Goal: Information Seeking & Learning: Learn about a topic

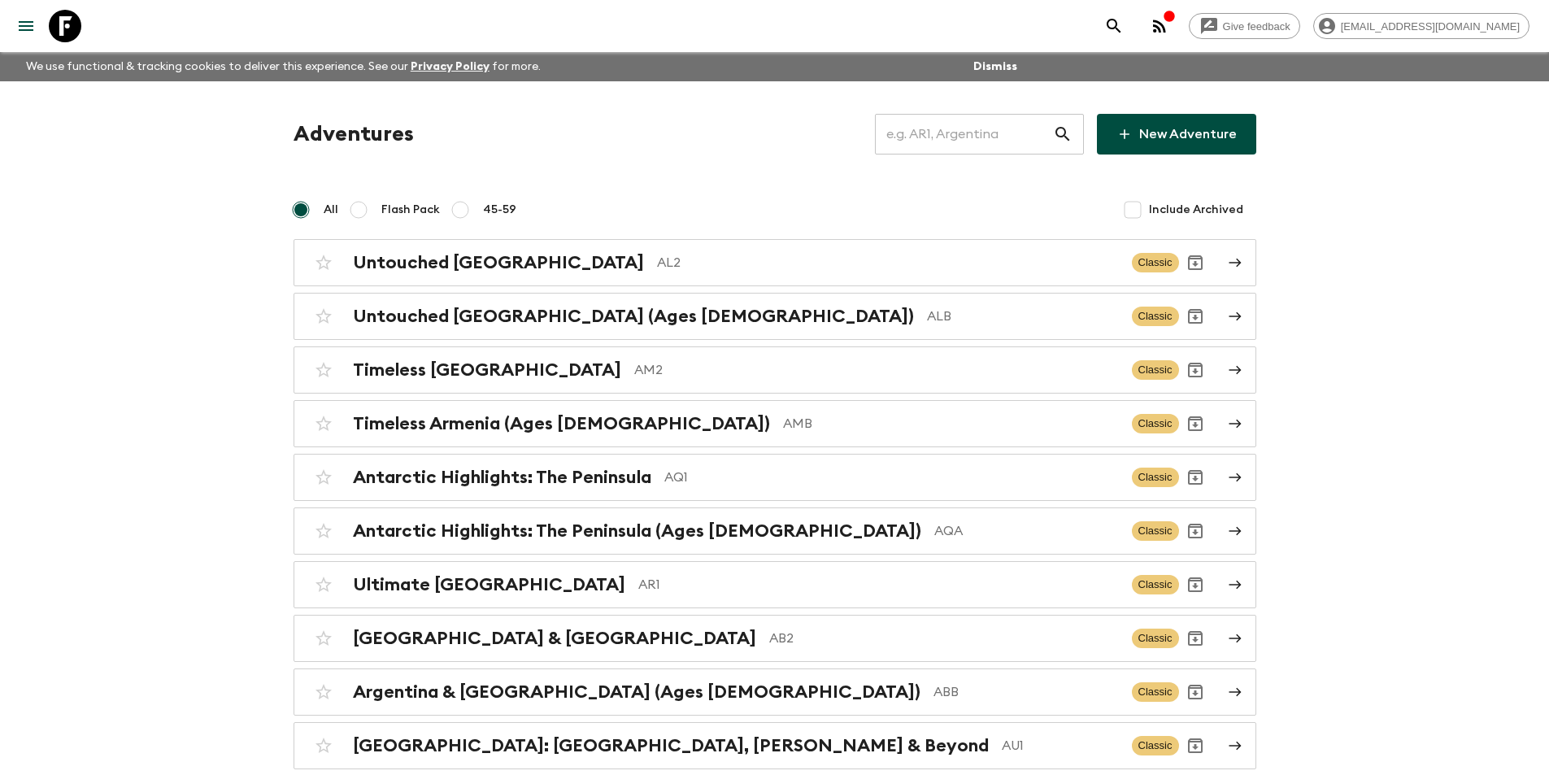
click at [983, 136] on input "text" at bounding box center [964, 134] width 178 height 46
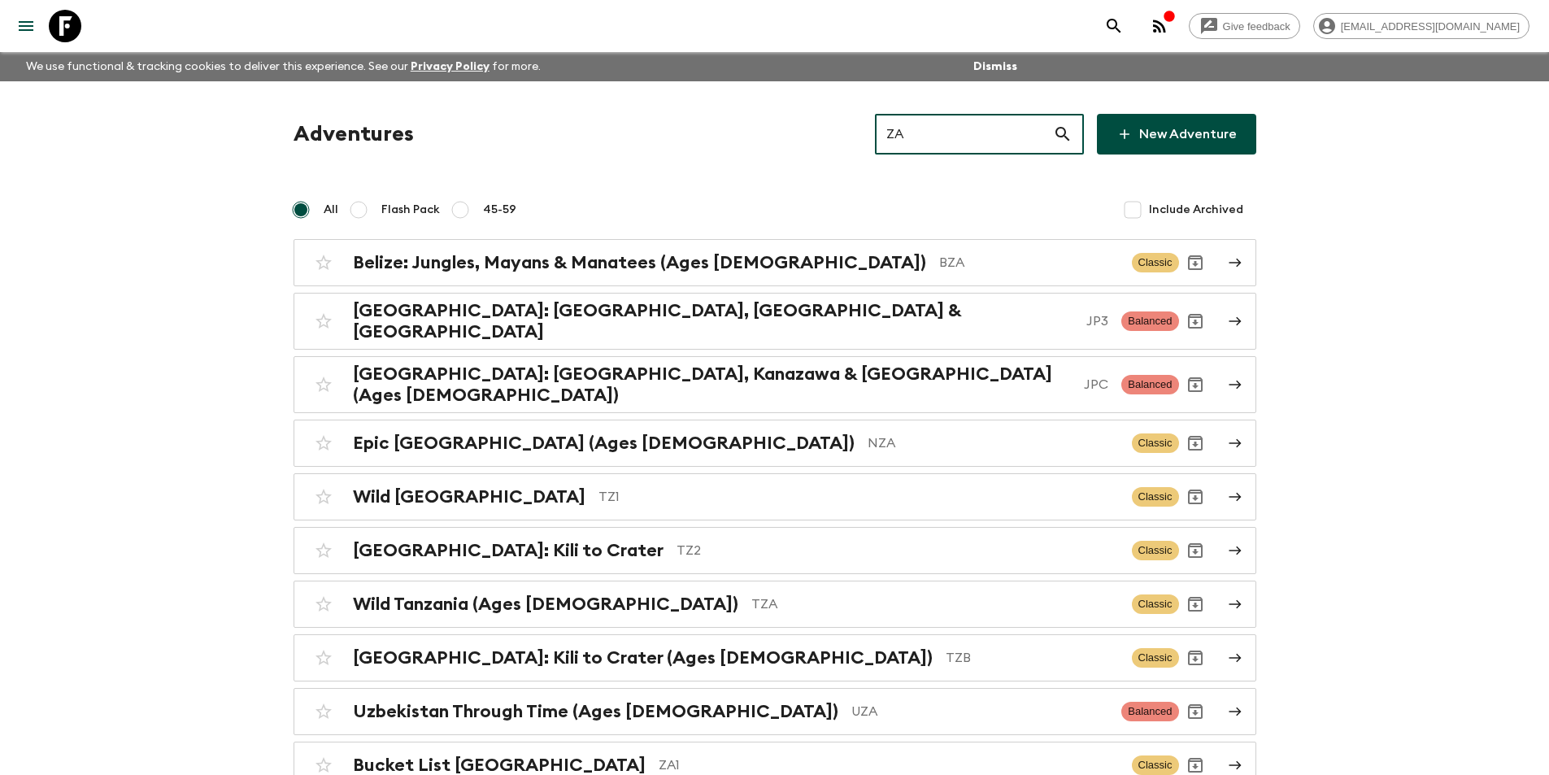
type input "ZA1"
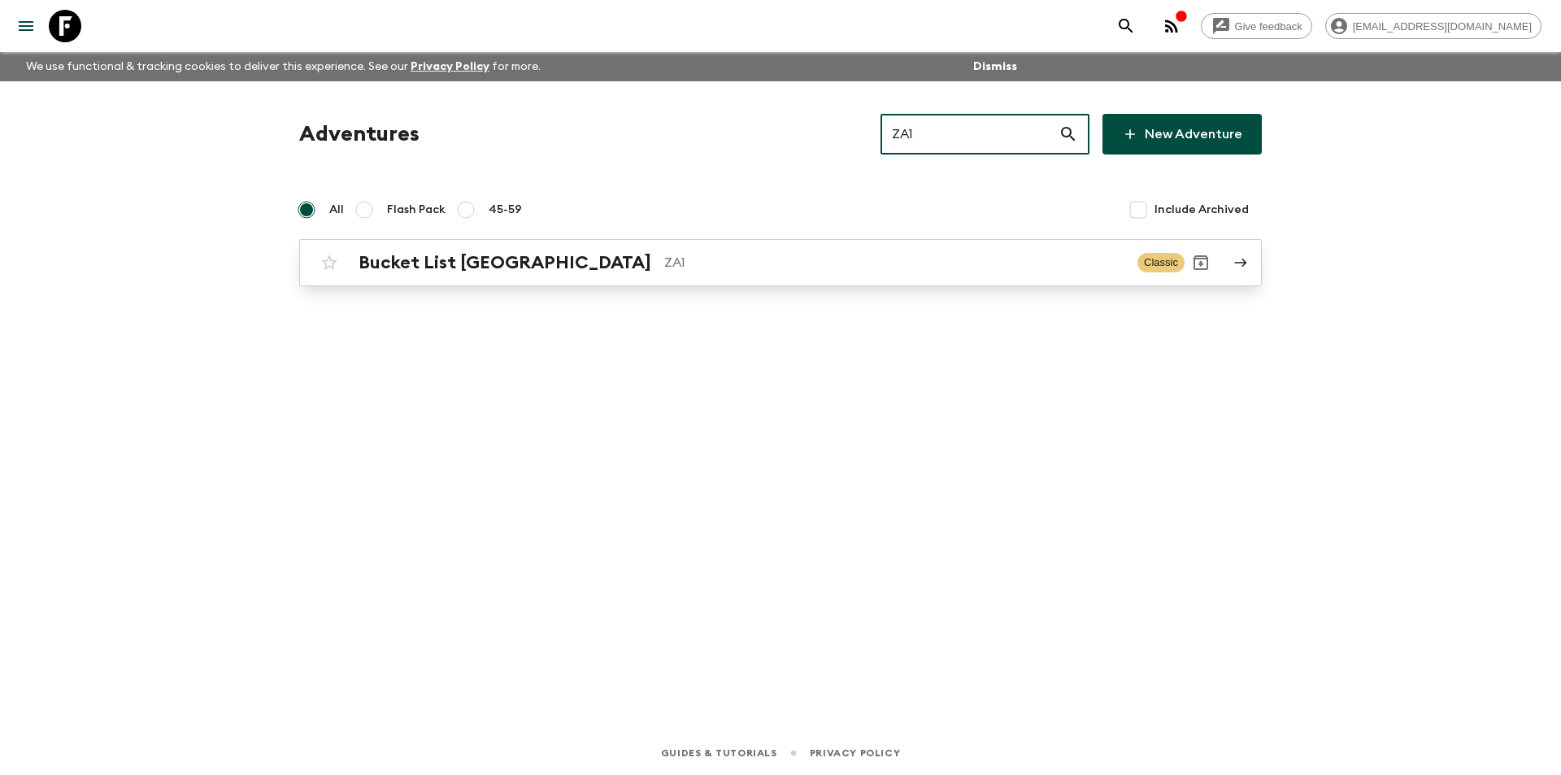
click at [1015, 264] on p "ZA1" at bounding box center [894, 263] width 460 height 20
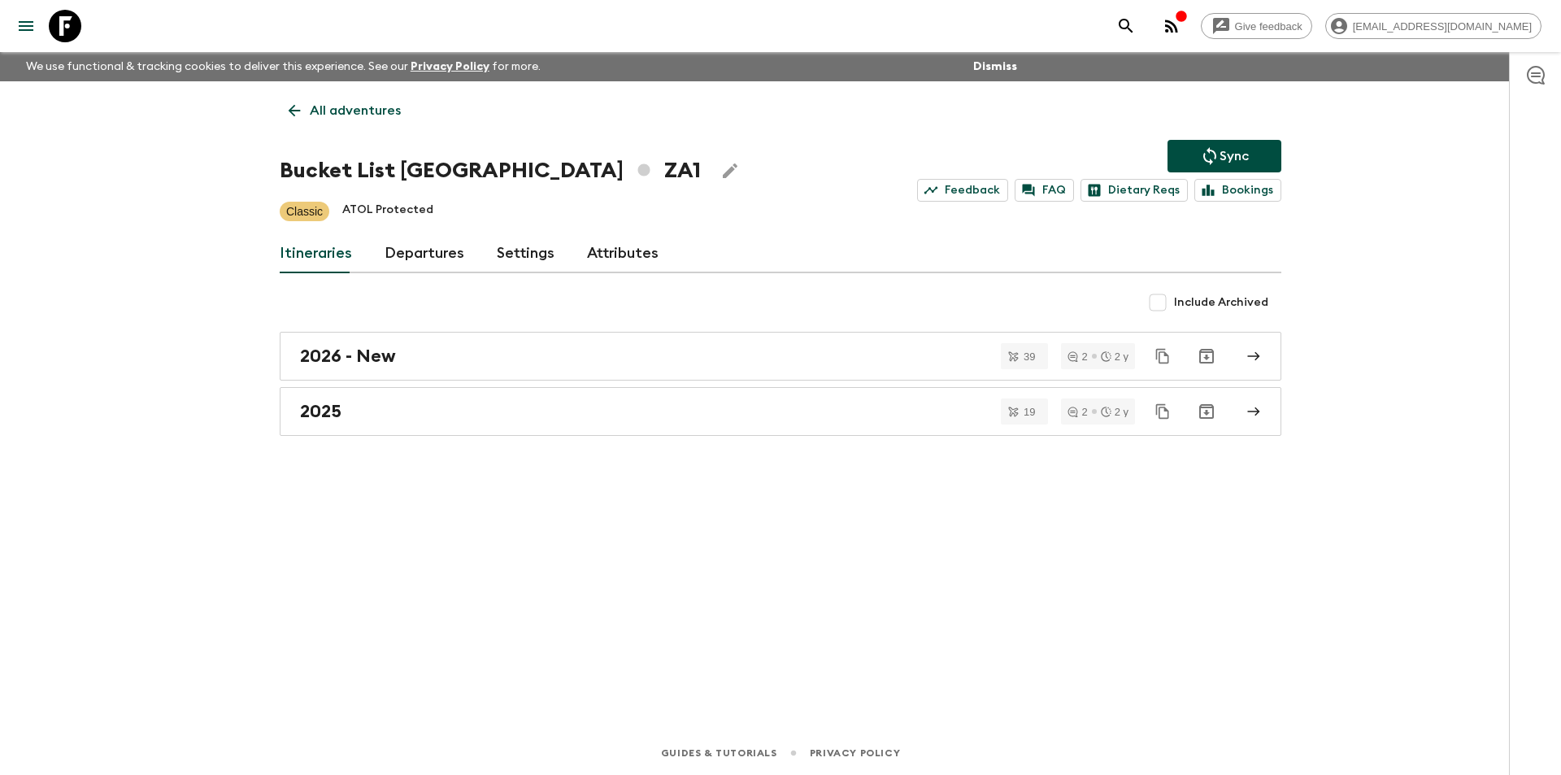
click at [467, 437] on div "All adventures Bucket List [GEOGRAPHIC_DATA] ZA1 Sync Feedback FAQ Dietary Reqs…" at bounding box center [780, 383] width 1041 height 604
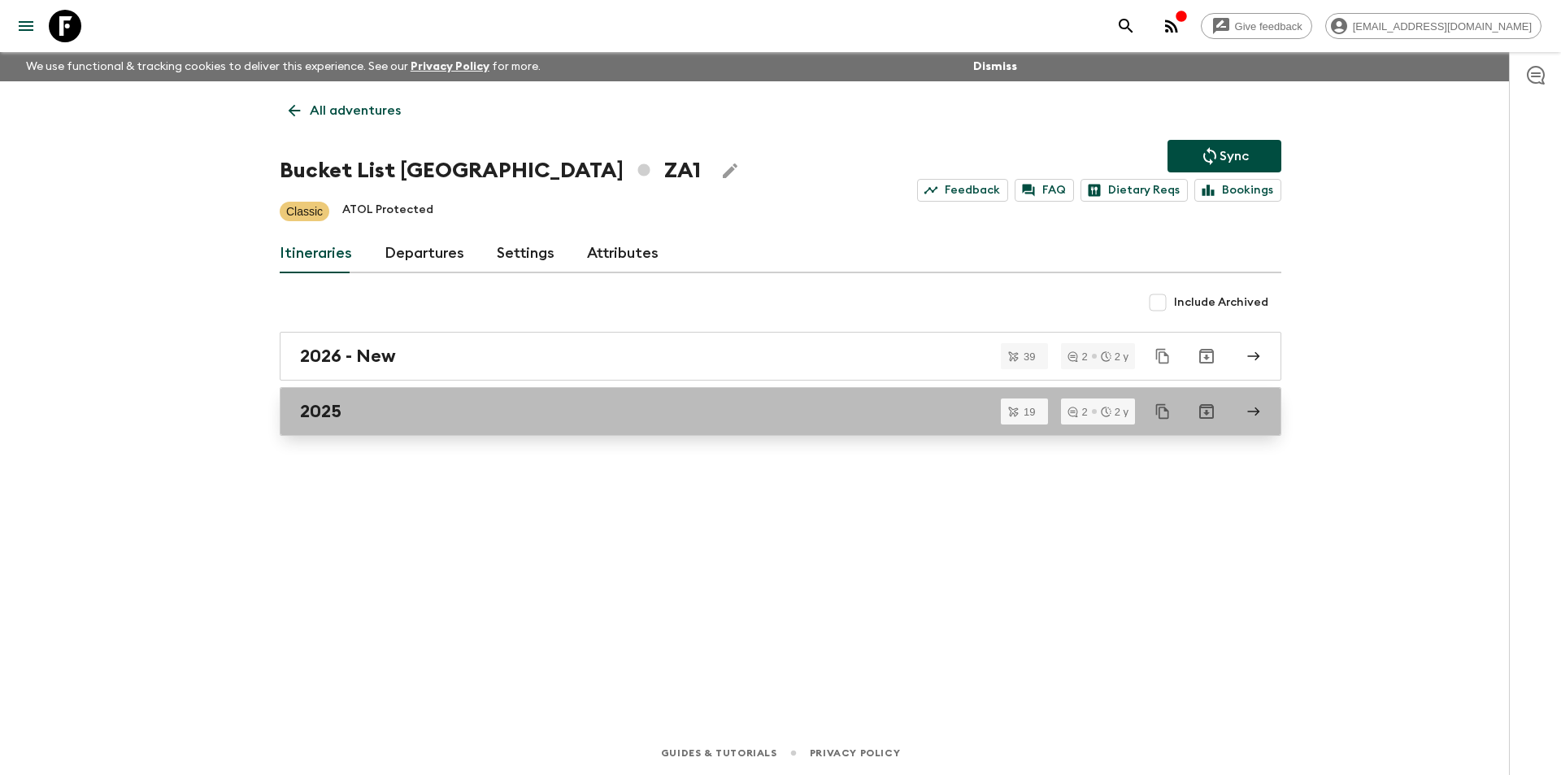
click at [515, 434] on link "2025" at bounding box center [781, 411] width 1002 height 49
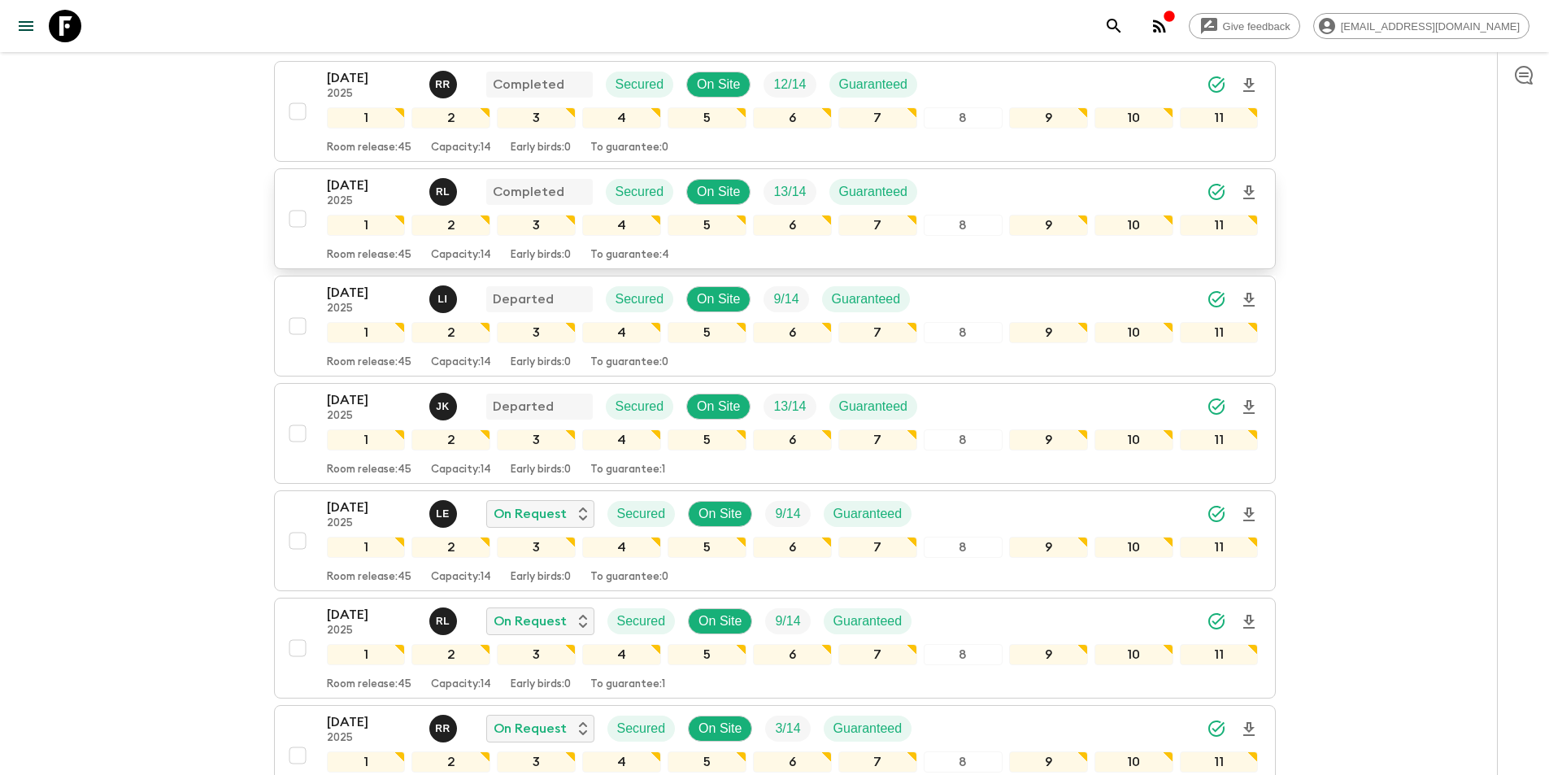
scroll to position [406, 0]
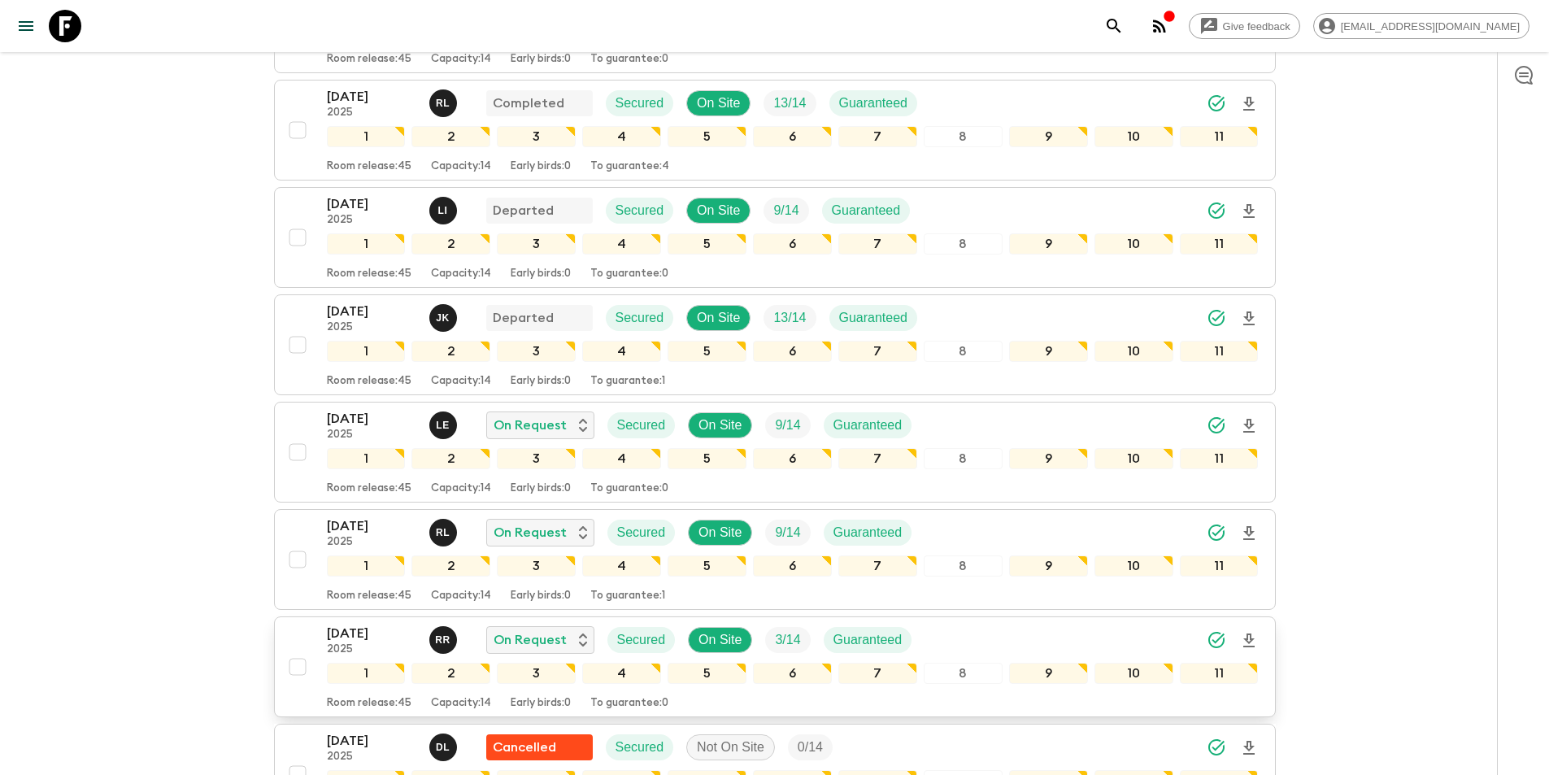
click at [374, 623] on p "[DATE]" at bounding box center [371, 633] width 89 height 20
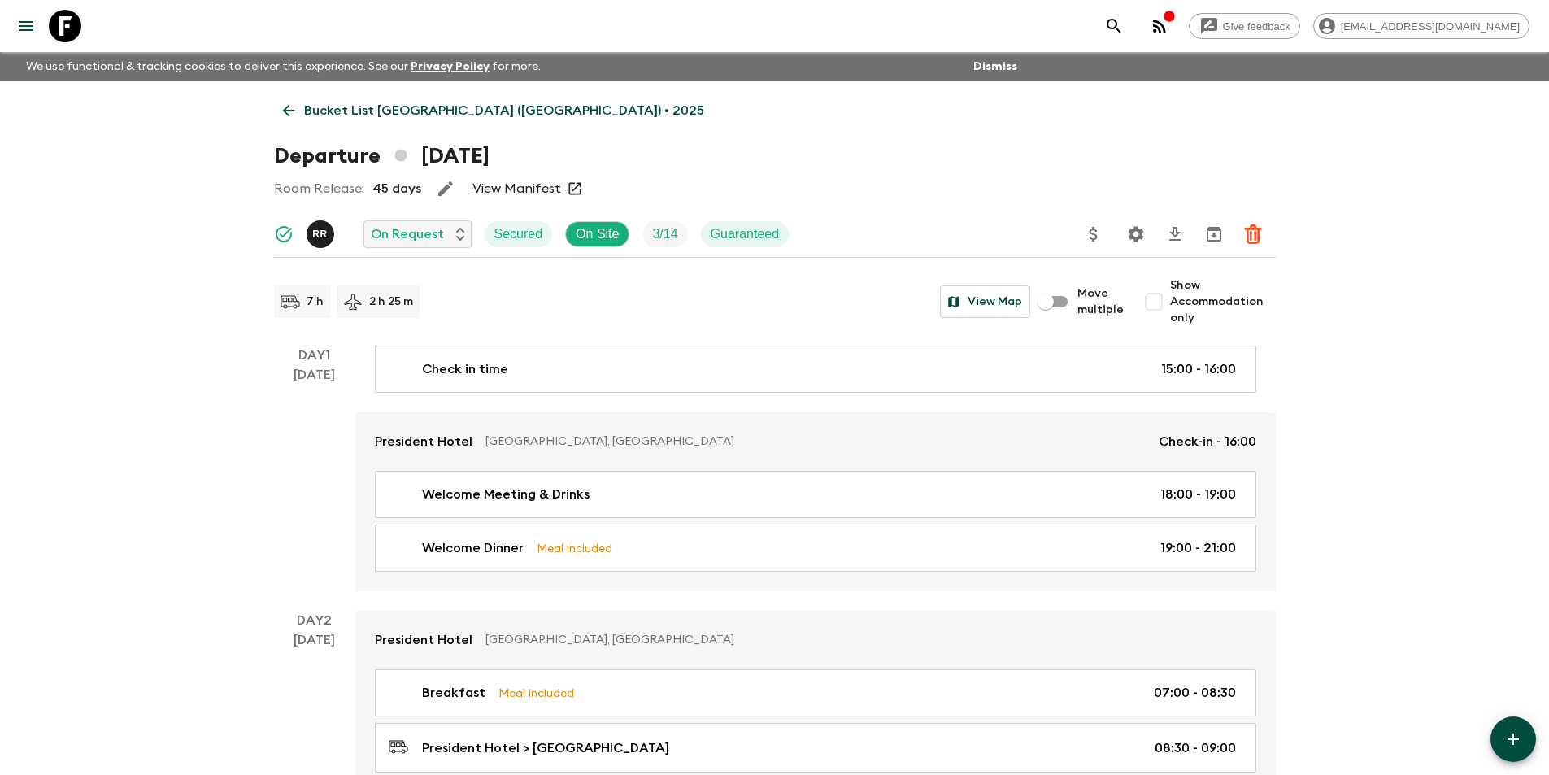
click at [299, 116] on link "Bucket List [GEOGRAPHIC_DATA] ([GEOGRAPHIC_DATA]) • 2025" at bounding box center [493, 110] width 439 height 33
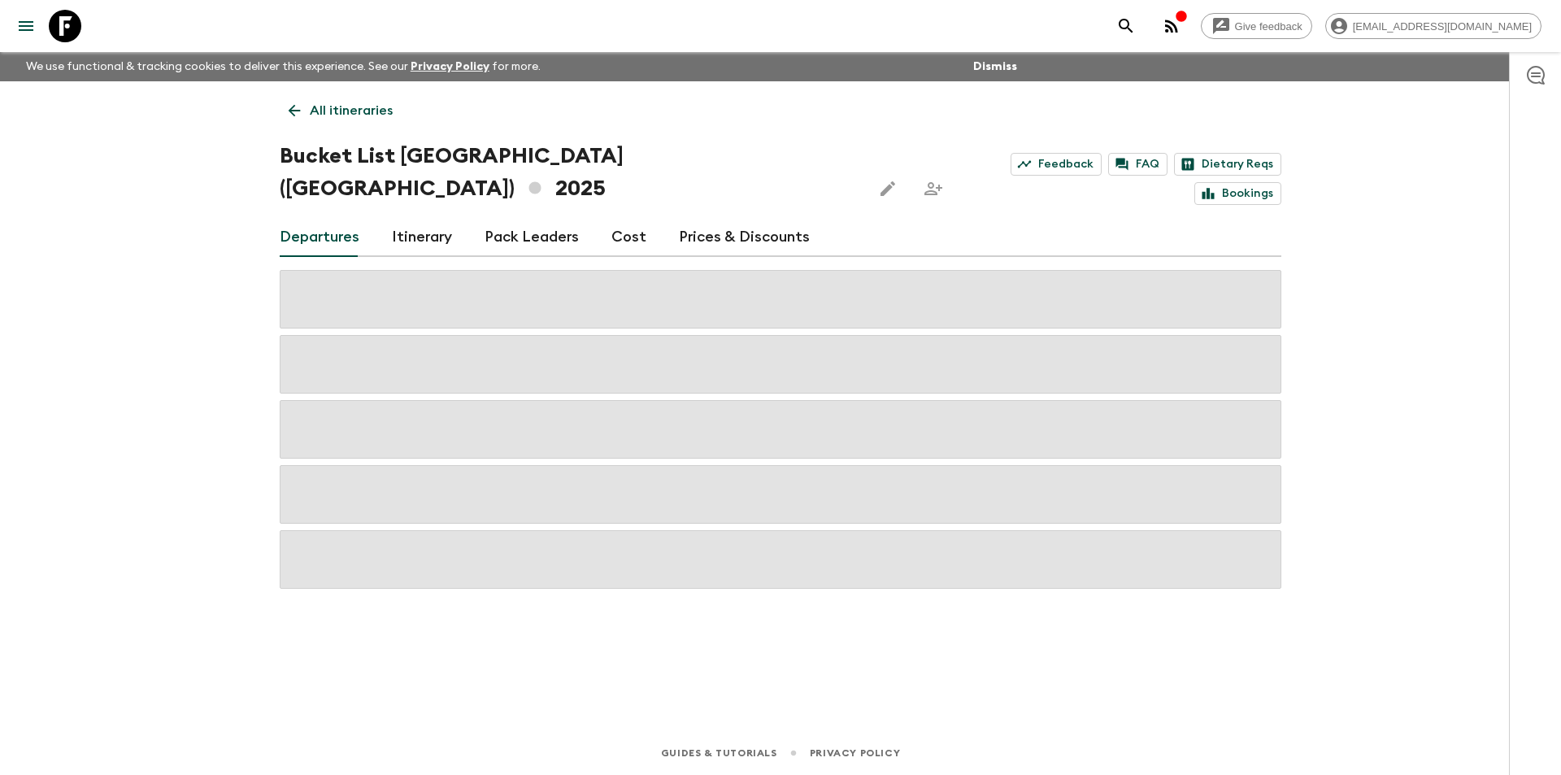
click at [641, 218] on div "Departures Itinerary Pack Leaders Cost Prices & Discounts" at bounding box center [781, 237] width 1002 height 39
click at [632, 218] on link "Cost" at bounding box center [628, 237] width 35 height 39
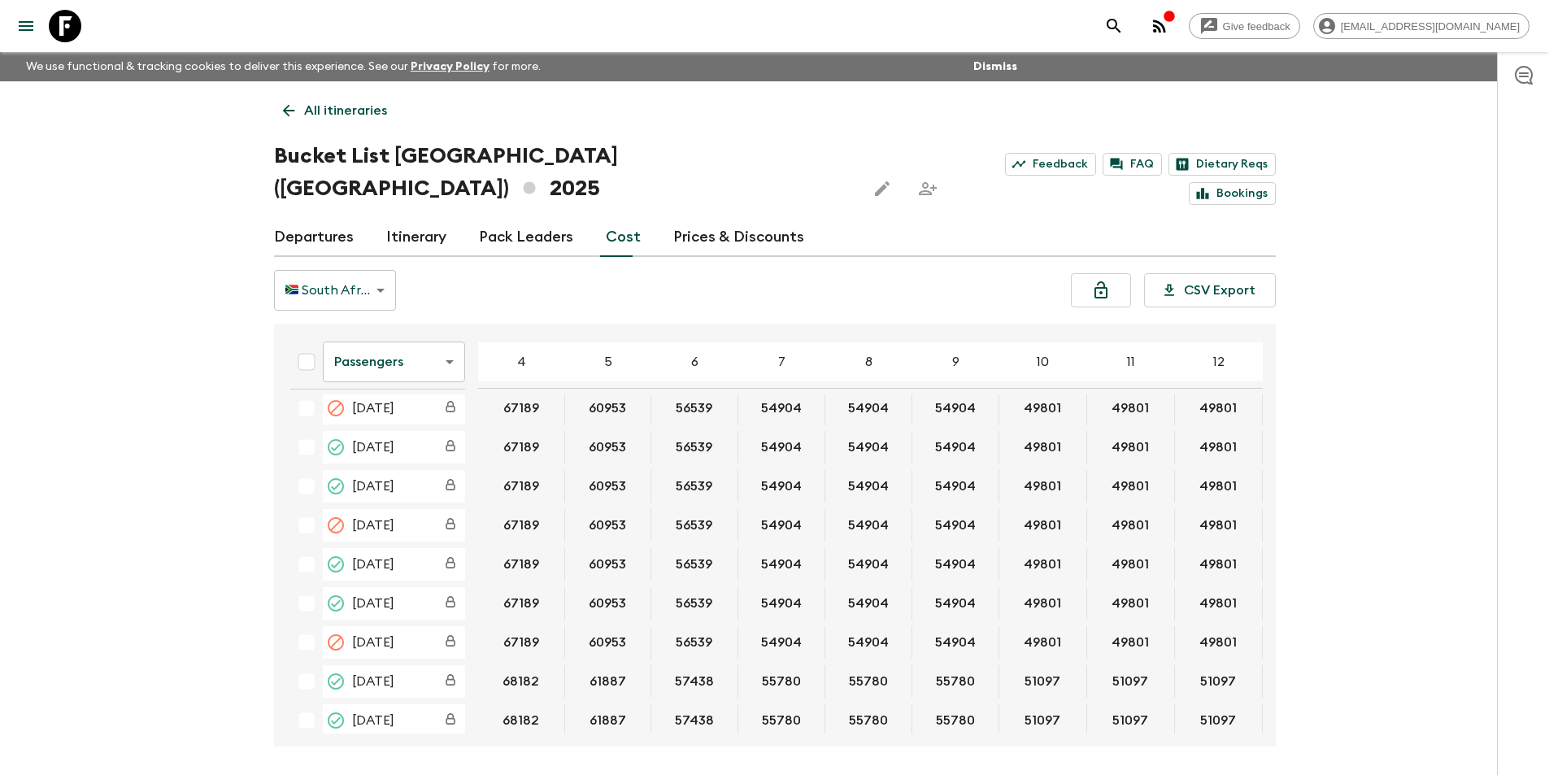
scroll to position [2334, 0]
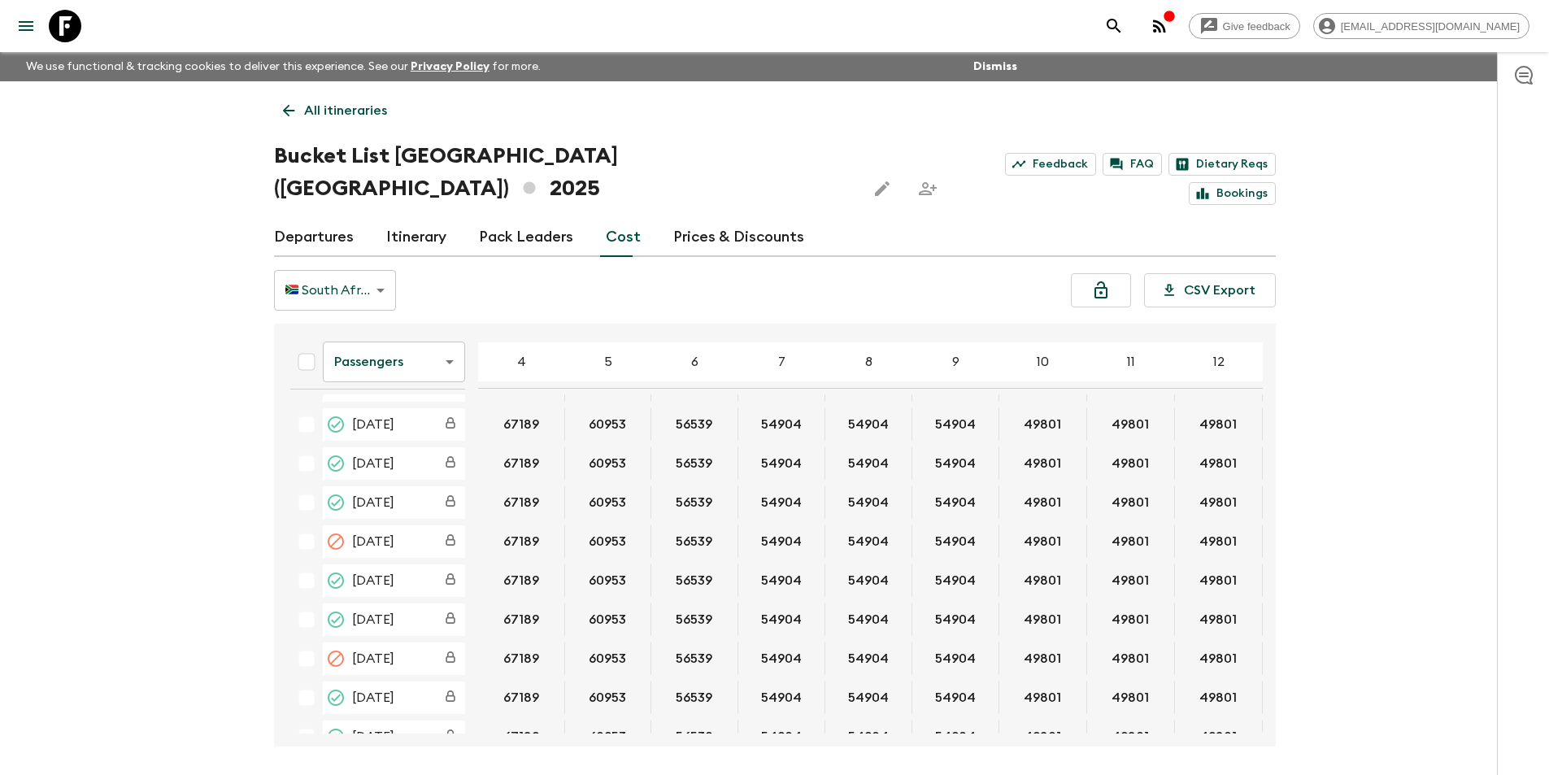
click at [398, 332] on body "Give feedback [EMAIL_ADDRESS][DOMAIN_NAME] We use functional & tracking cookies…" at bounding box center [774, 418] width 1549 height 836
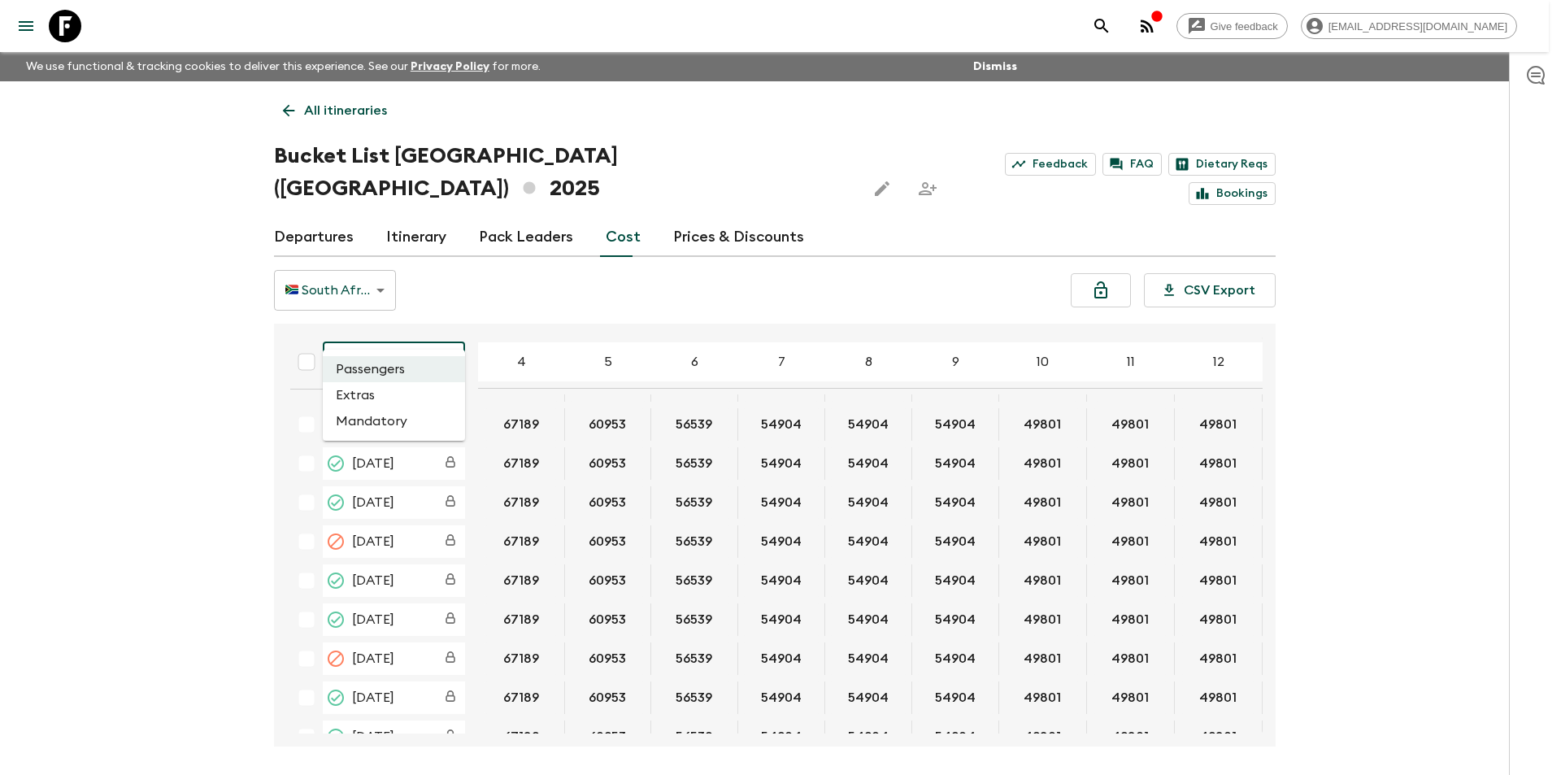
click at [389, 403] on li "Extras" at bounding box center [394, 395] width 142 height 26
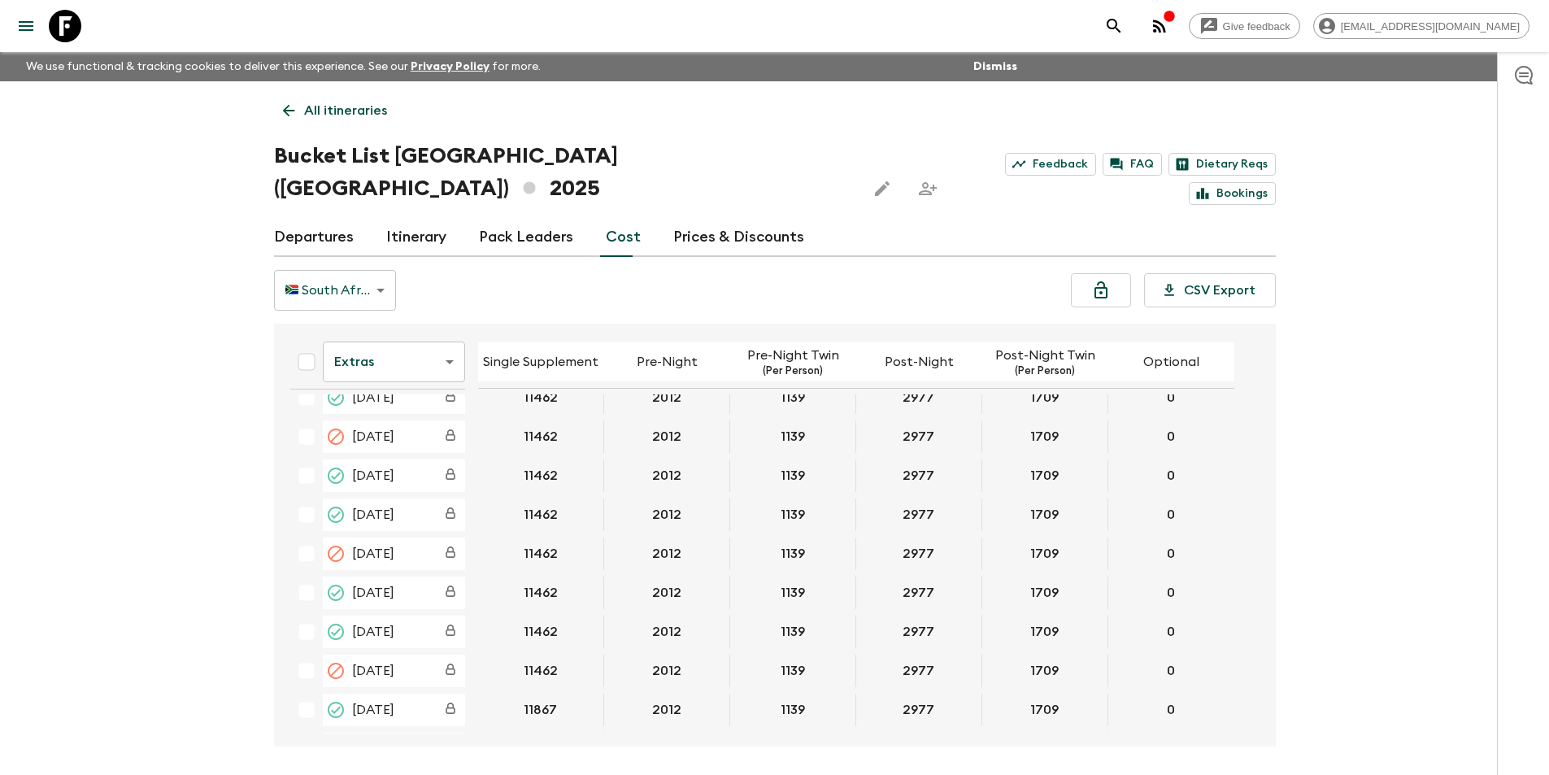
scroll to position [2845, 0]
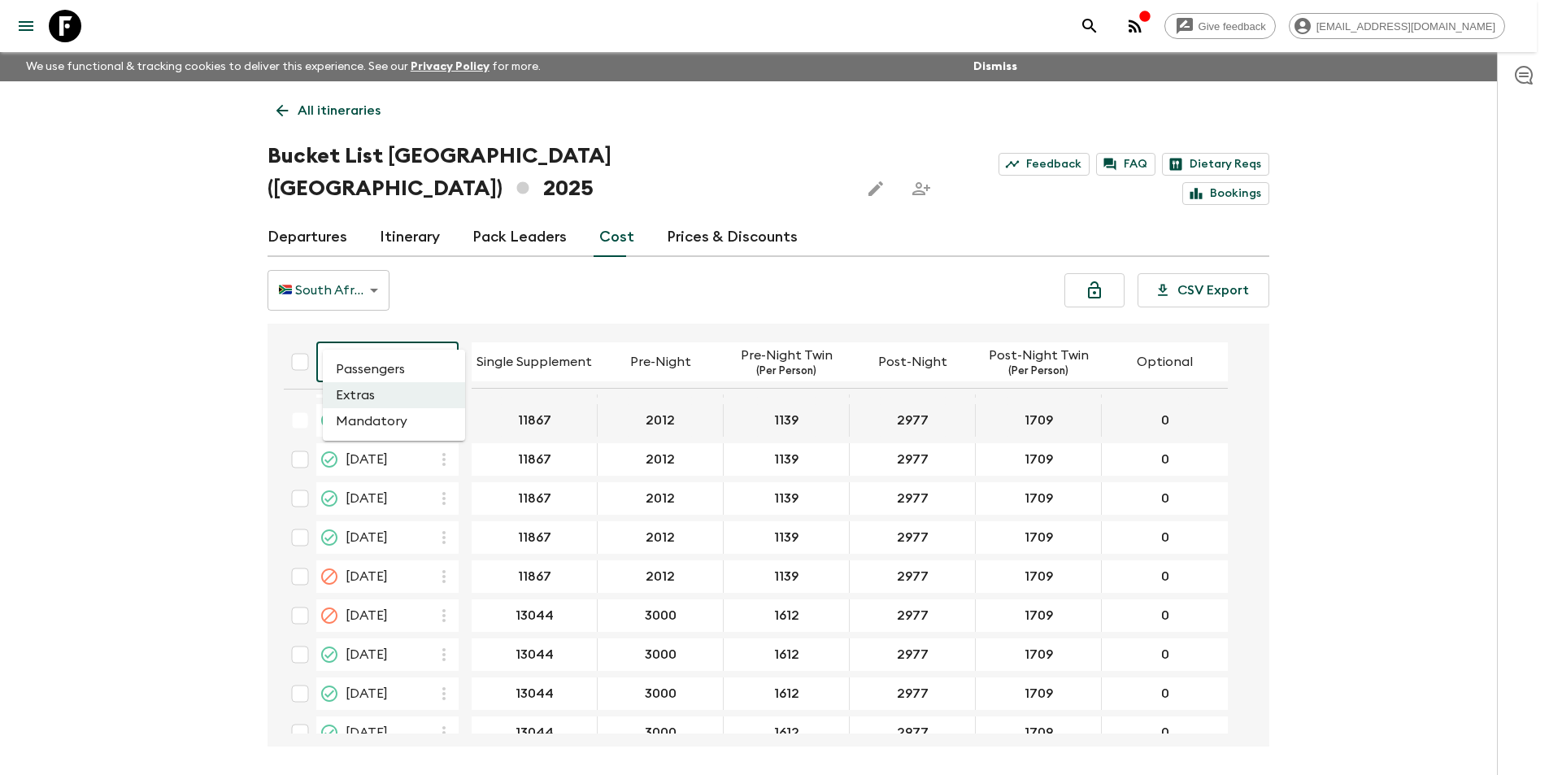
click at [443, 327] on body "Give feedback [EMAIL_ADDRESS][DOMAIN_NAME] We use functional & tracking cookies…" at bounding box center [774, 418] width 1549 height 836
click at [410, 369] on li "Passengers" at bounding box center [394, 369] width 142 height 26
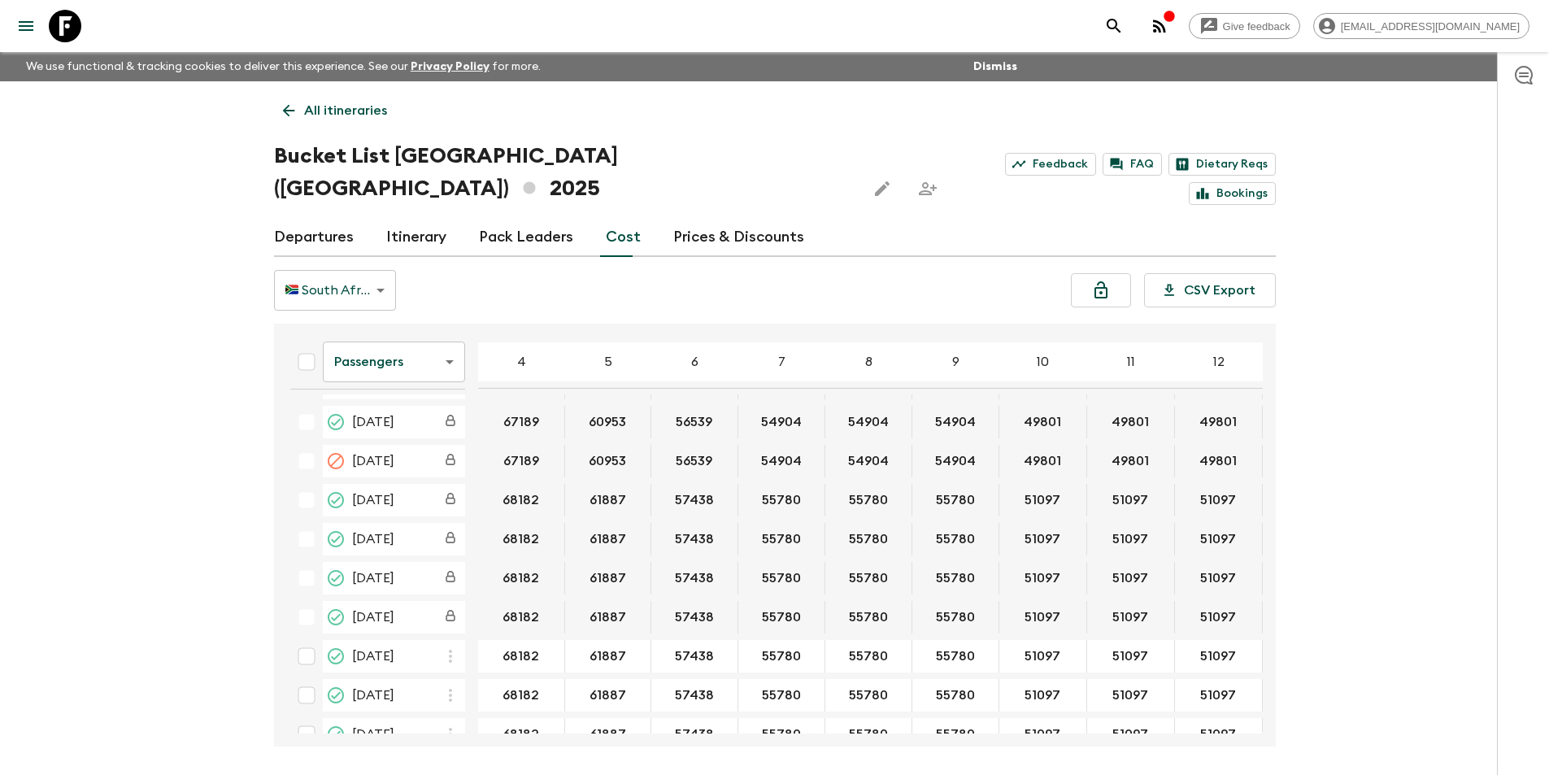
scroll to position [2845, 0]
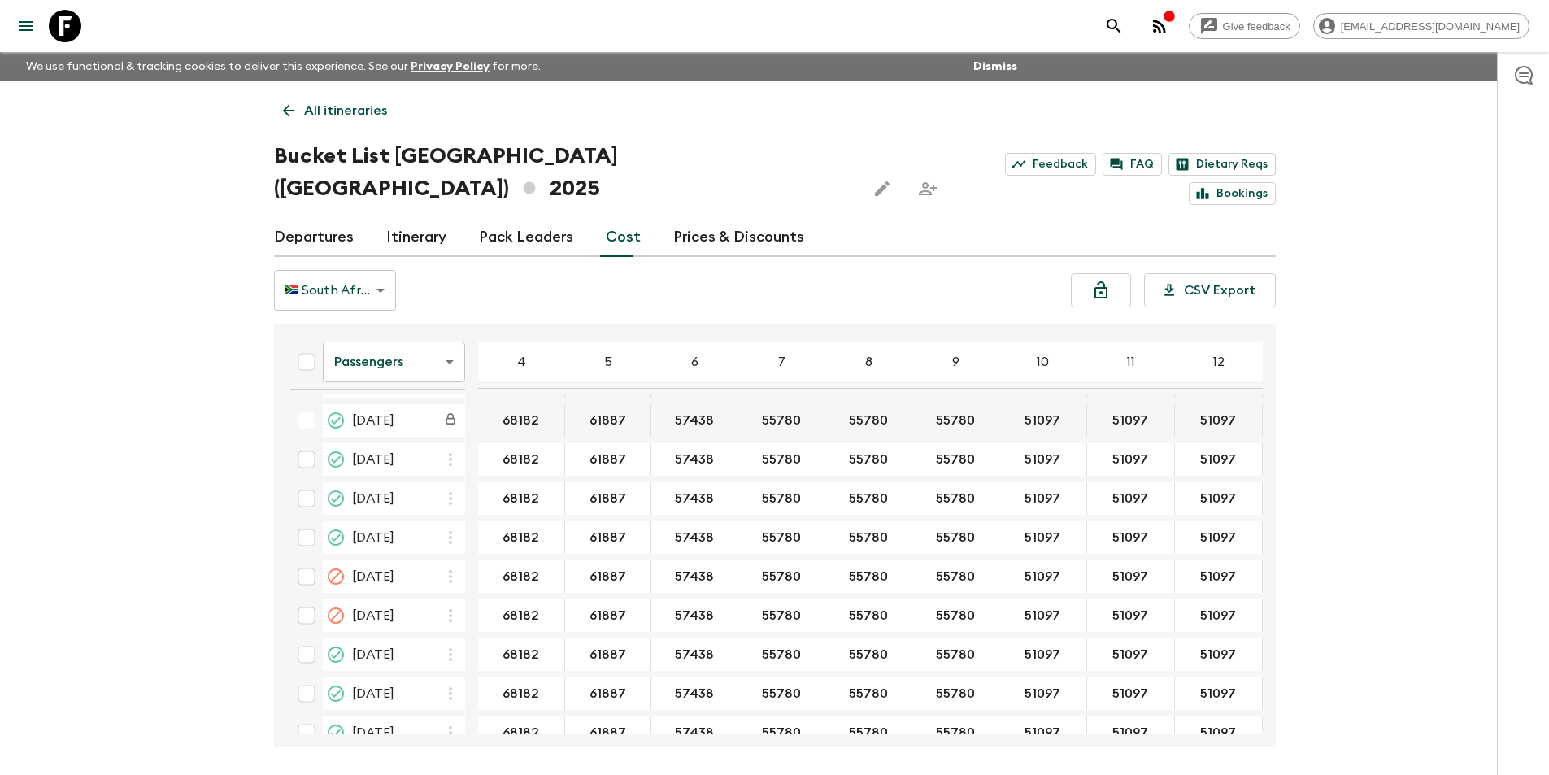
click at [356, 267] on body "Give feedback [EMAIL_ADDRESS][DOMAIN_NAME] We use functional & tracking cookies…" at bounding box center [774, 418] width 1549 height 836
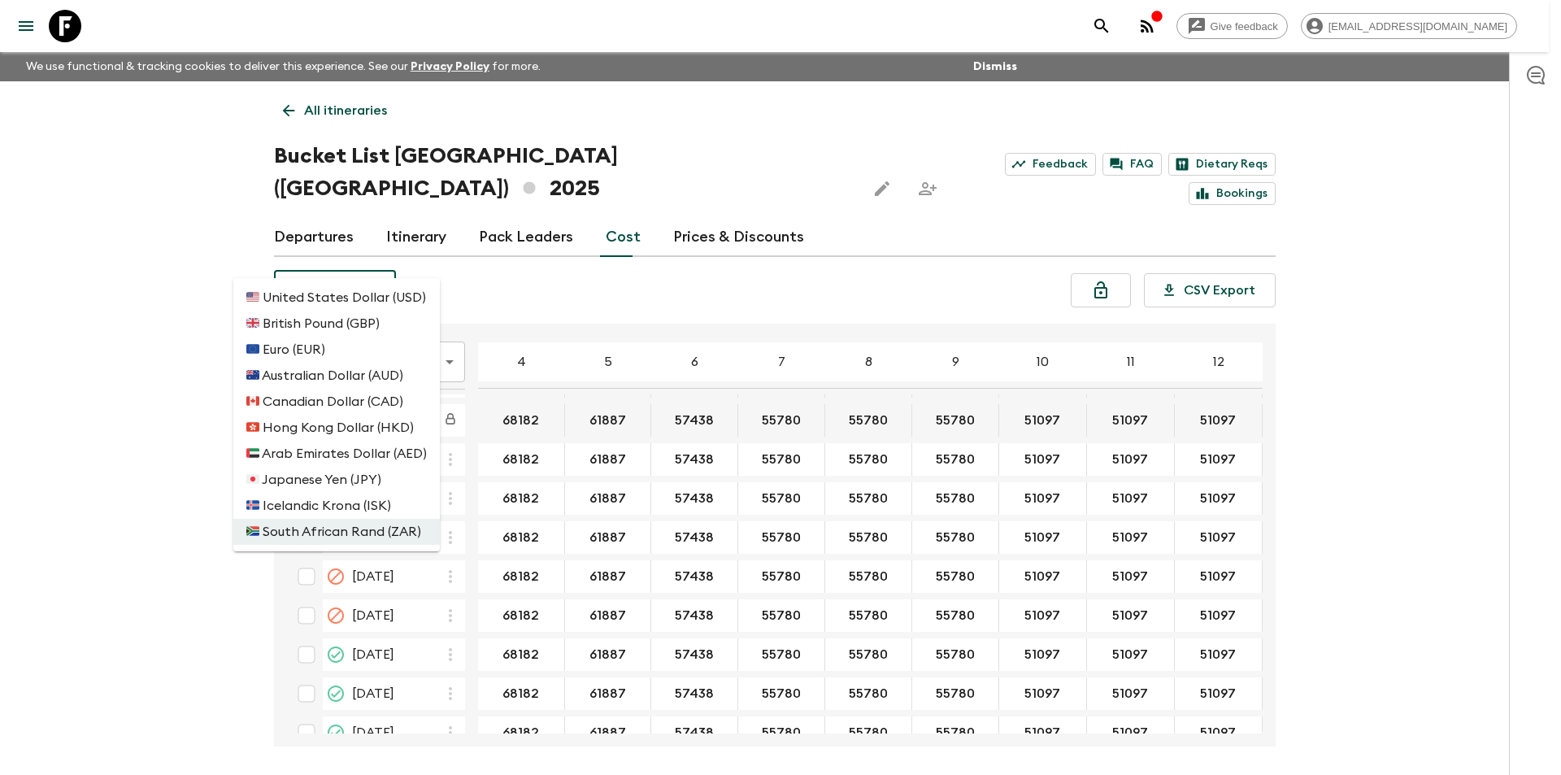
click at [498, 263] on div at bounding box center [780, 387] width 1561 height 775
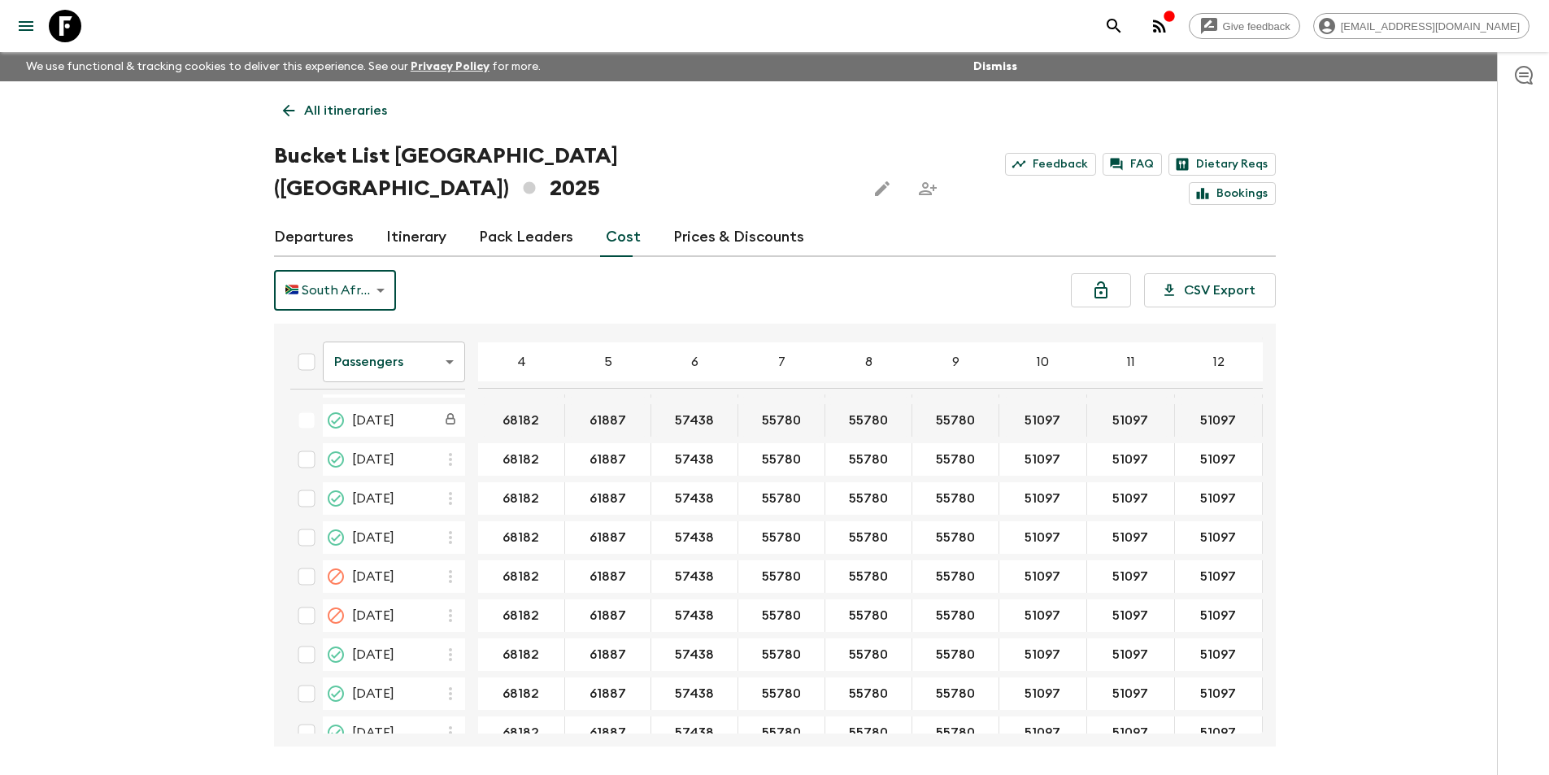
click at [67, 31] on icon at bounding box center [65, 26] width 33 height 33
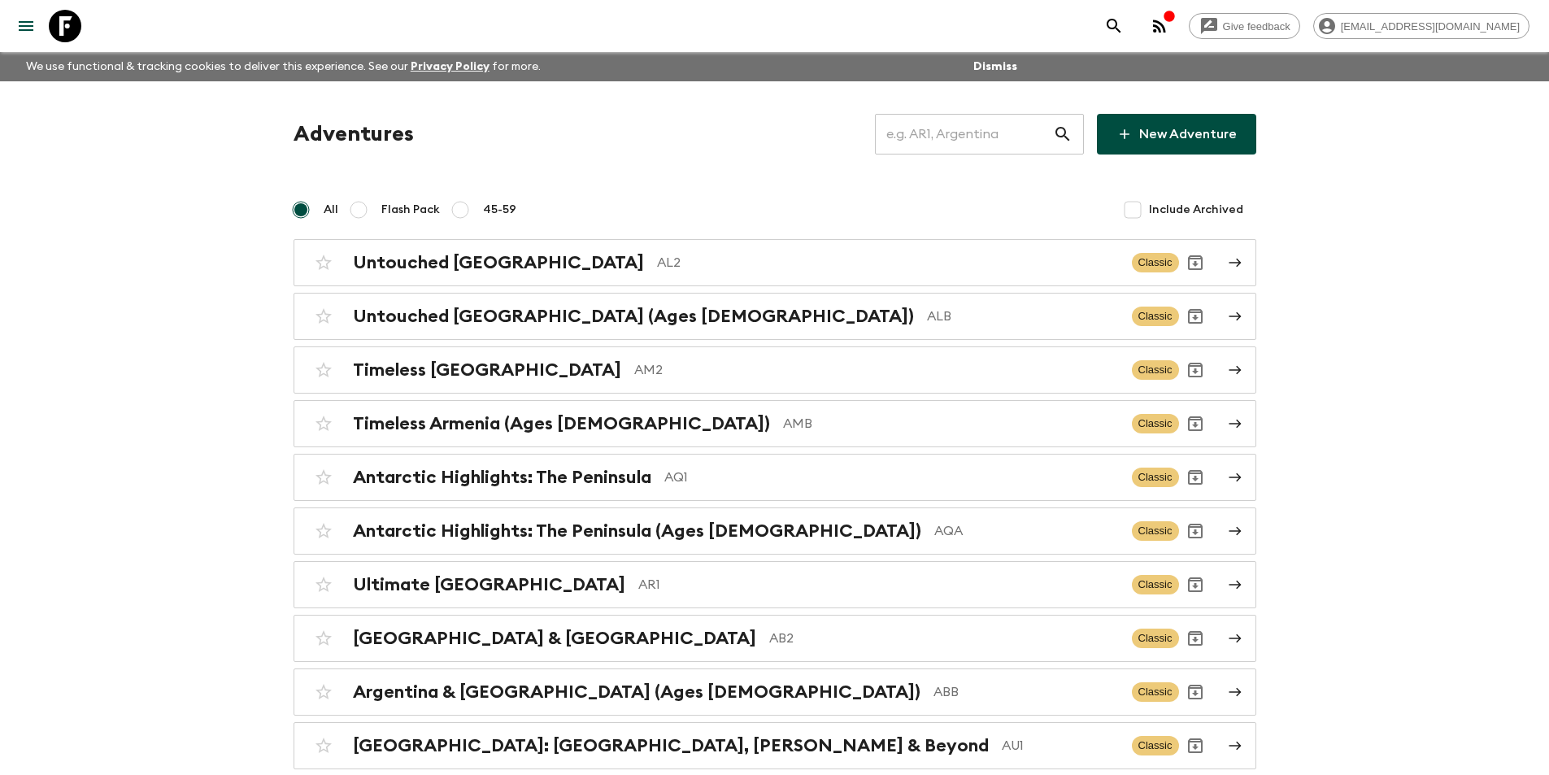
click at [953, 148] on input "text" at bounding box center [964, 134] width 178 height 46
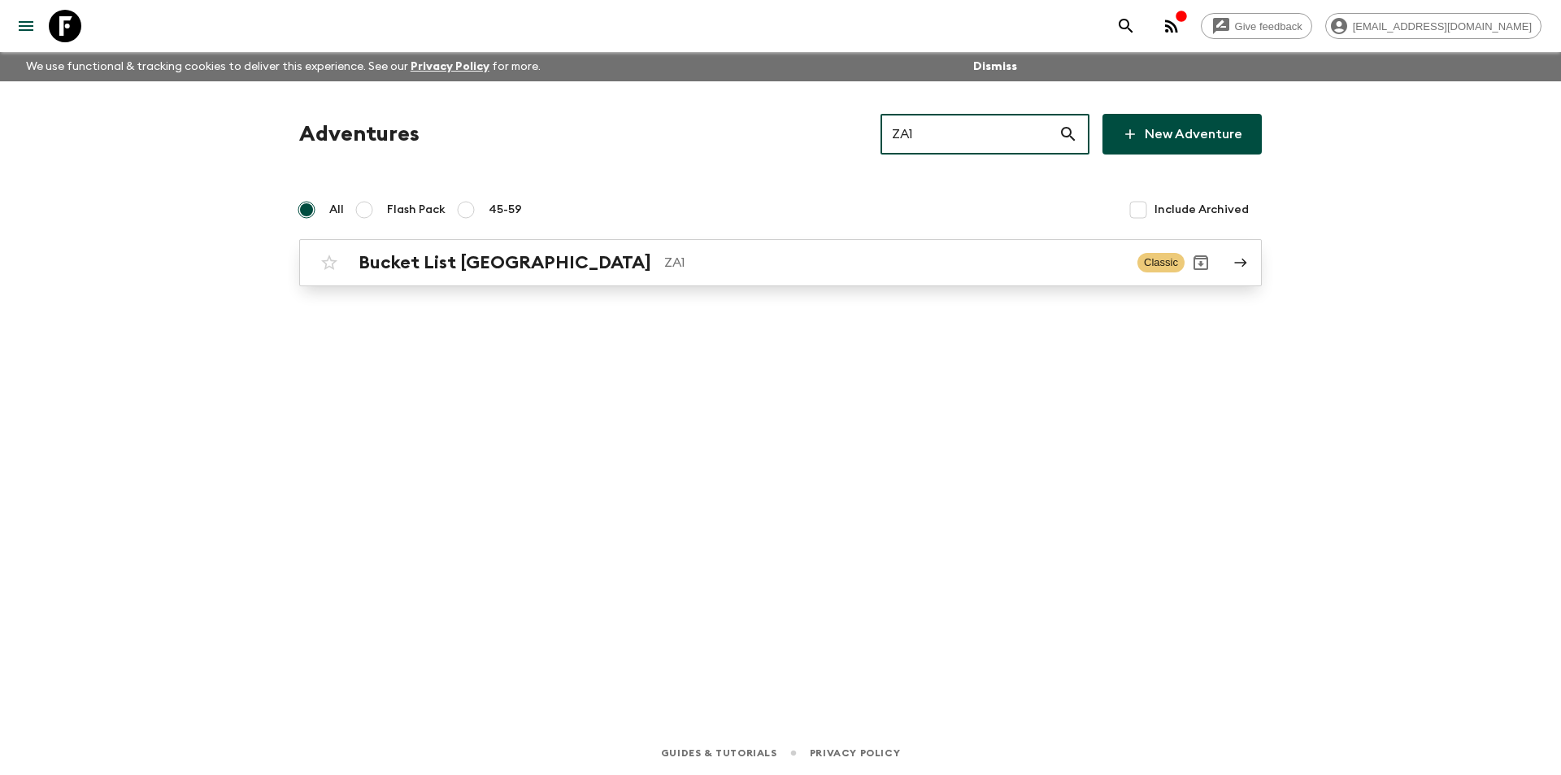
type input "ZA1"
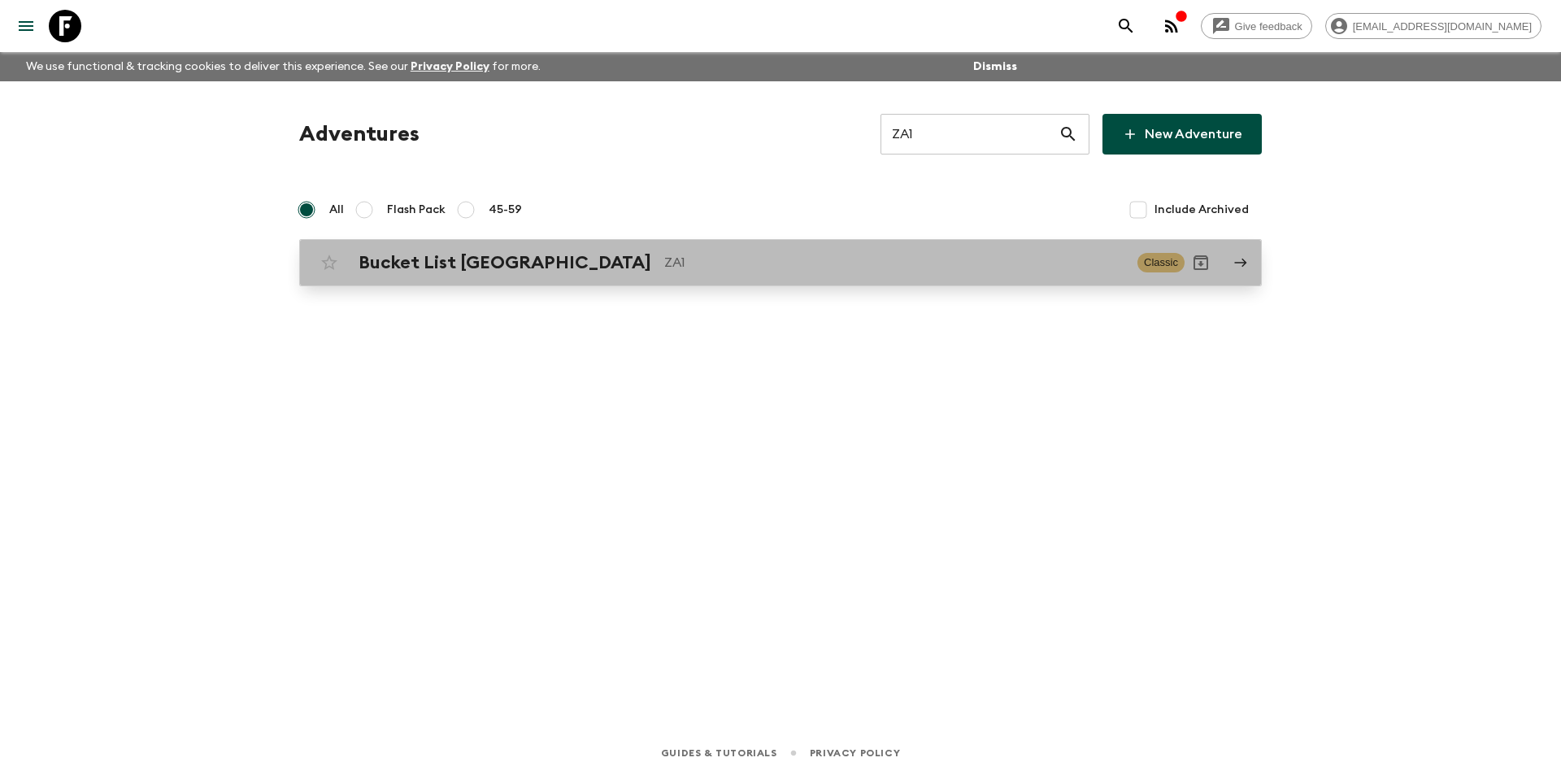
click at [689, 250] on div "Bucket List [GEOGRAPHIC_DATA] ZA1 Classic" at bounding box center [748, 262] width 871 height 33
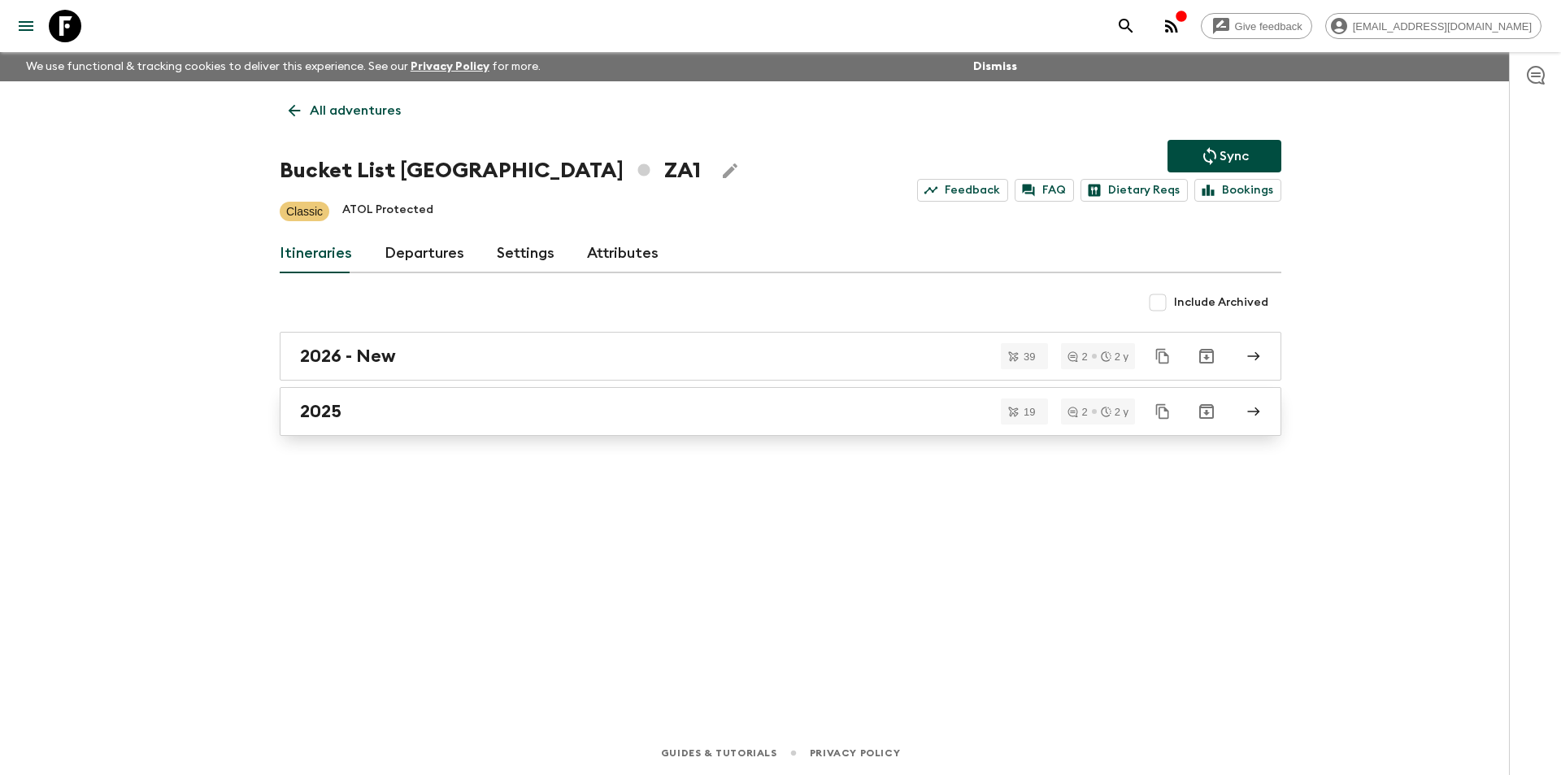
click at [598, 405] on div "2025" at bounding box center [765, 411] width 930 height 21
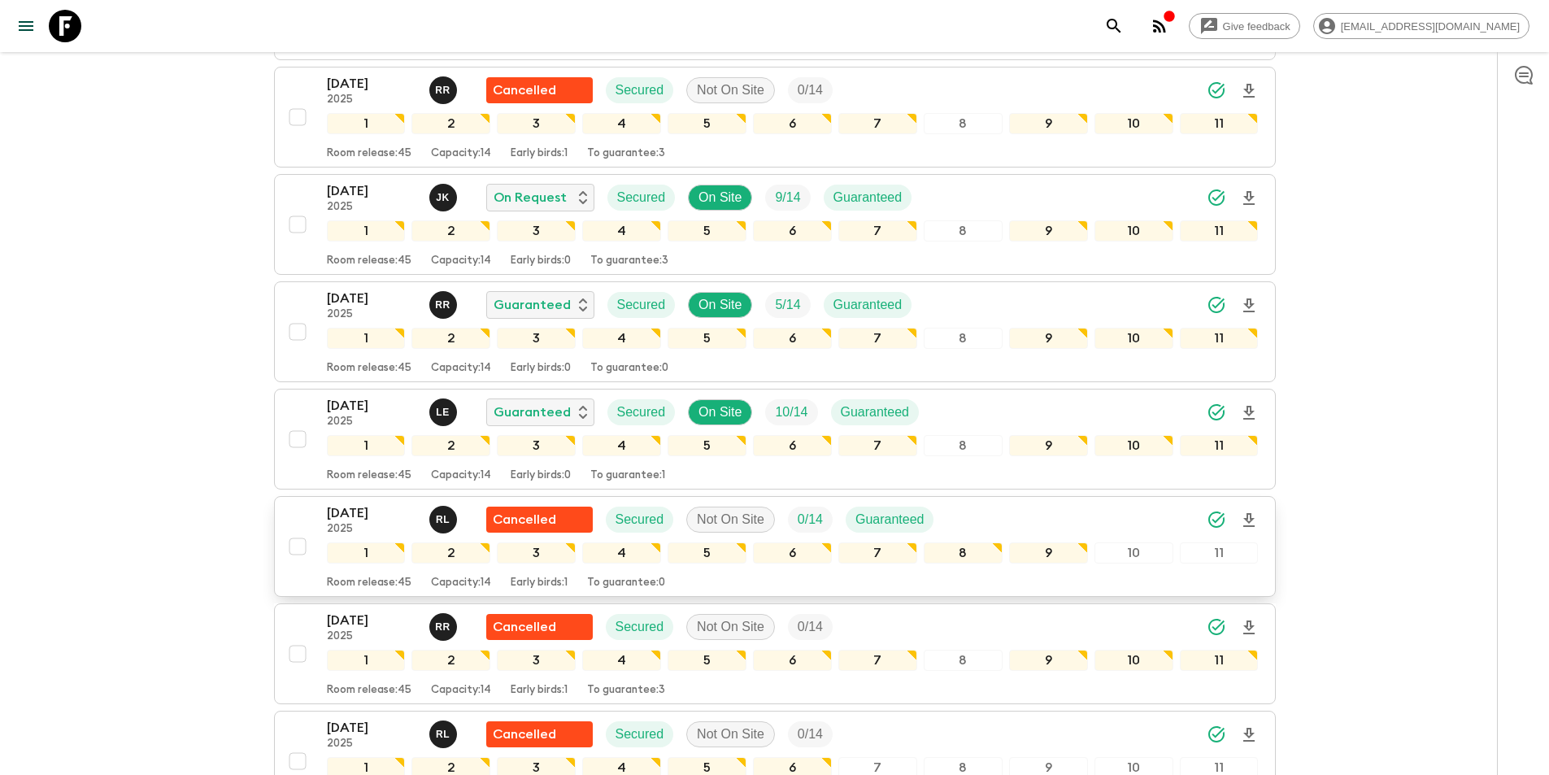
scroll to position [1219, 0]
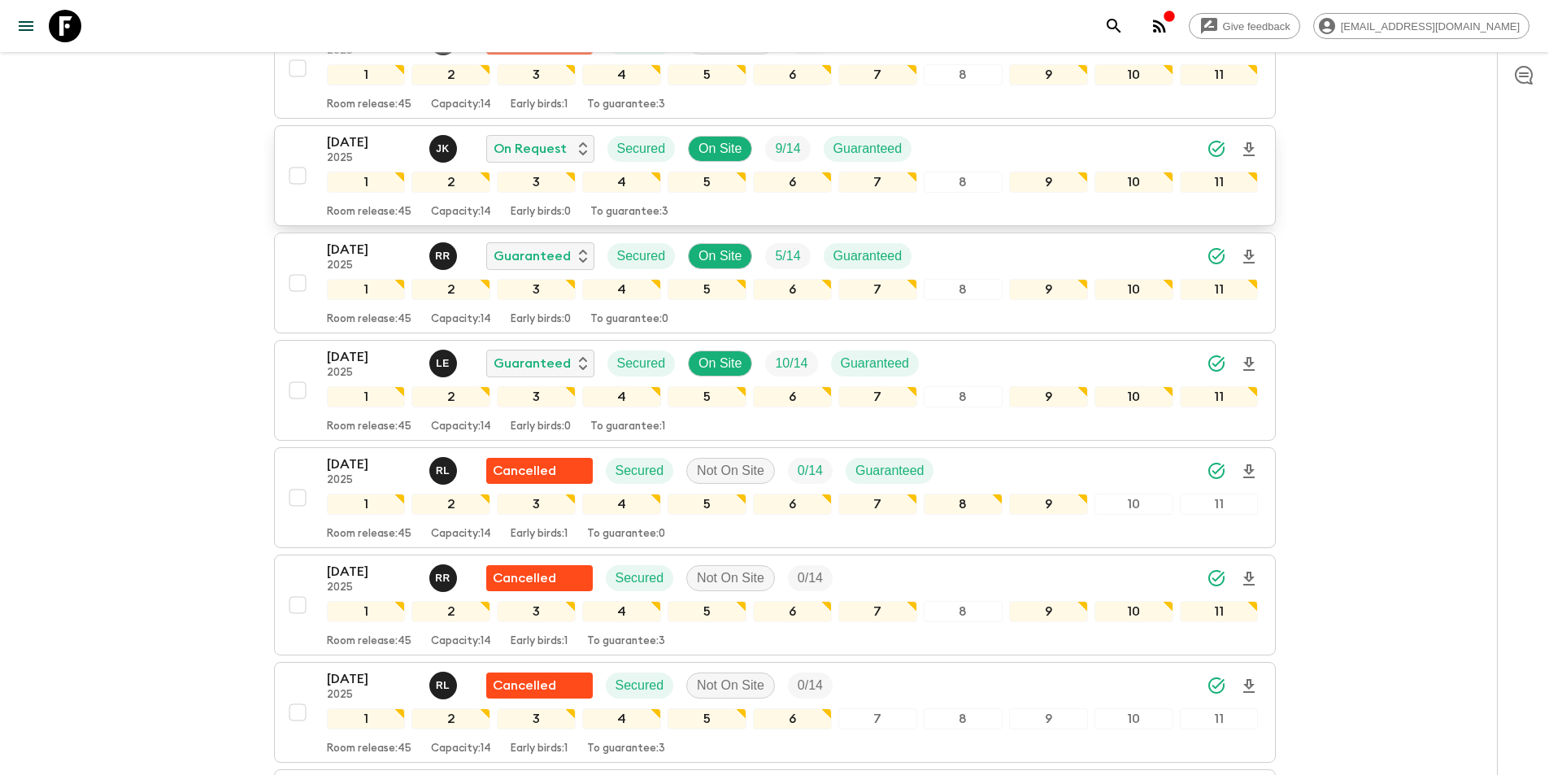
click at [376, 133] on p "[DATE]" at bounding box center [371, 143] width 89 height 20
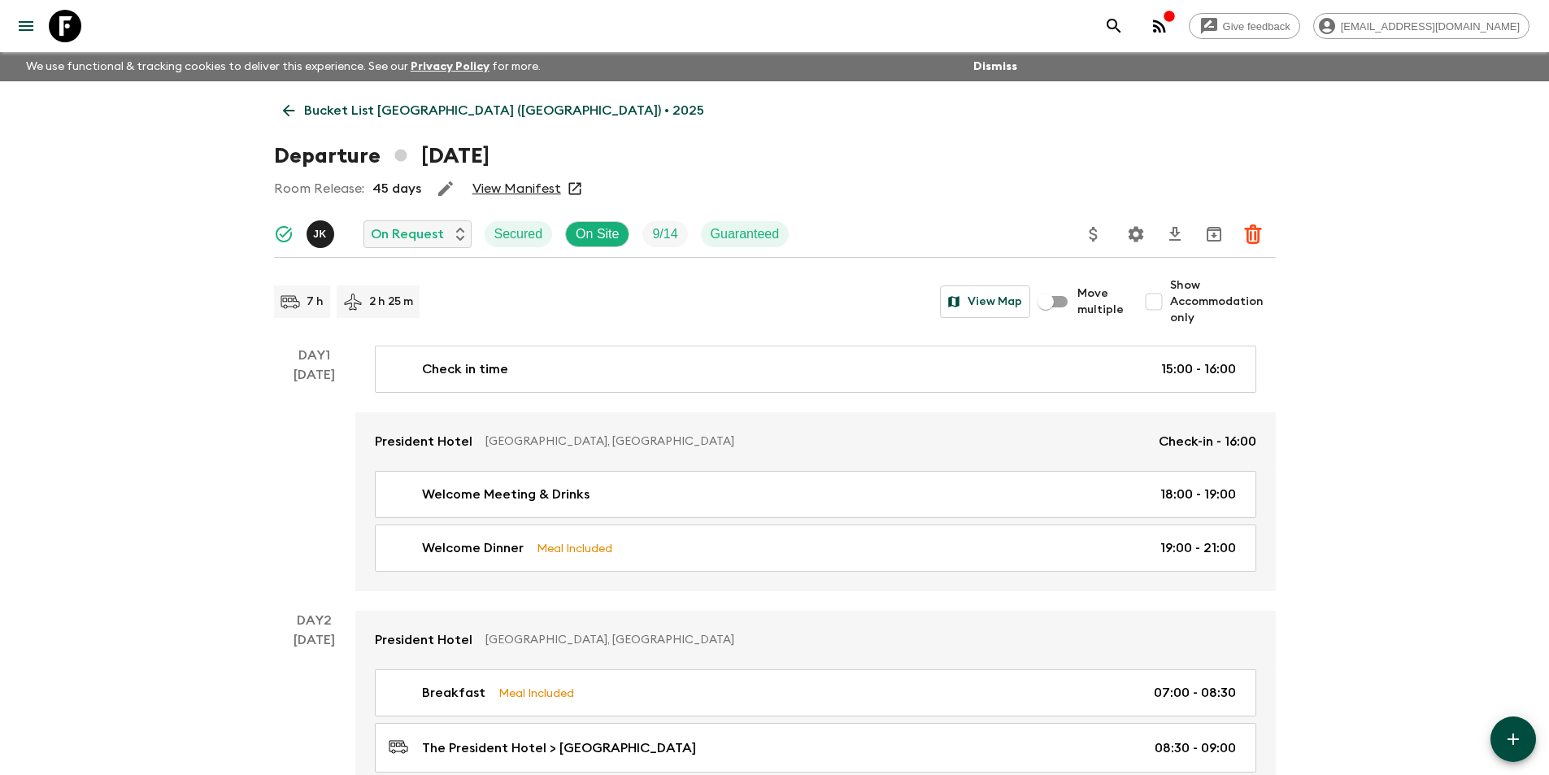
click at [280, 120] on link "Bucket List [GEOGRAPHIC_DATA] ([GEOGRAPHIC_DATA]) • 2025" at bounding box center [493, 110] width 439 height 33
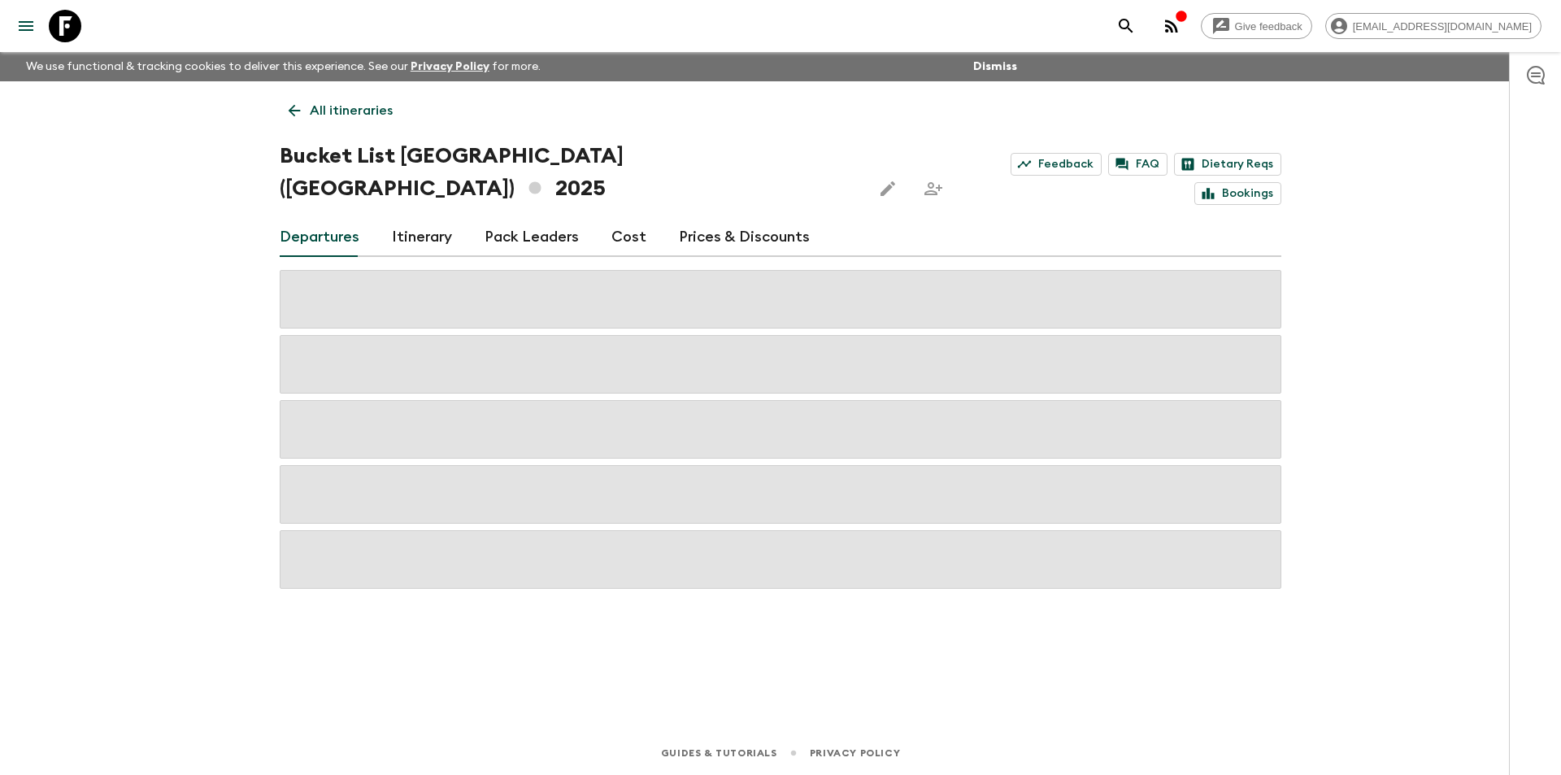
click at [640, 218] on div "Departures Itinerary Pack Leaders Cost Prices & Discounts" at bounding box center [781, 237] width 1002 height 39
click at [624, 218] on link "Cost" at bounding box center [628, 237] width 35 height 39
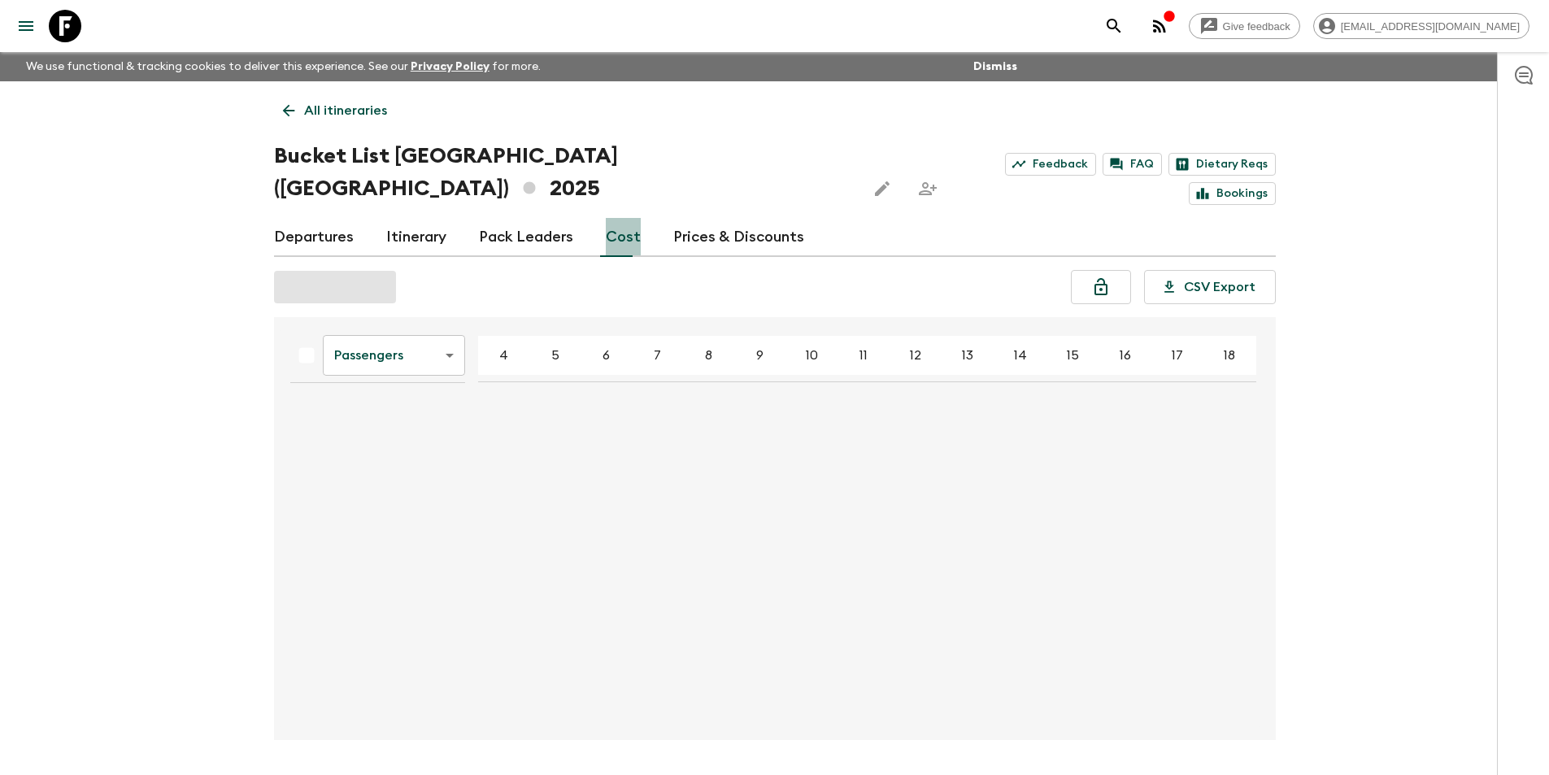
click at [624, 218] on link "Cost" at bounding box center [623, 237] width 35 height 39
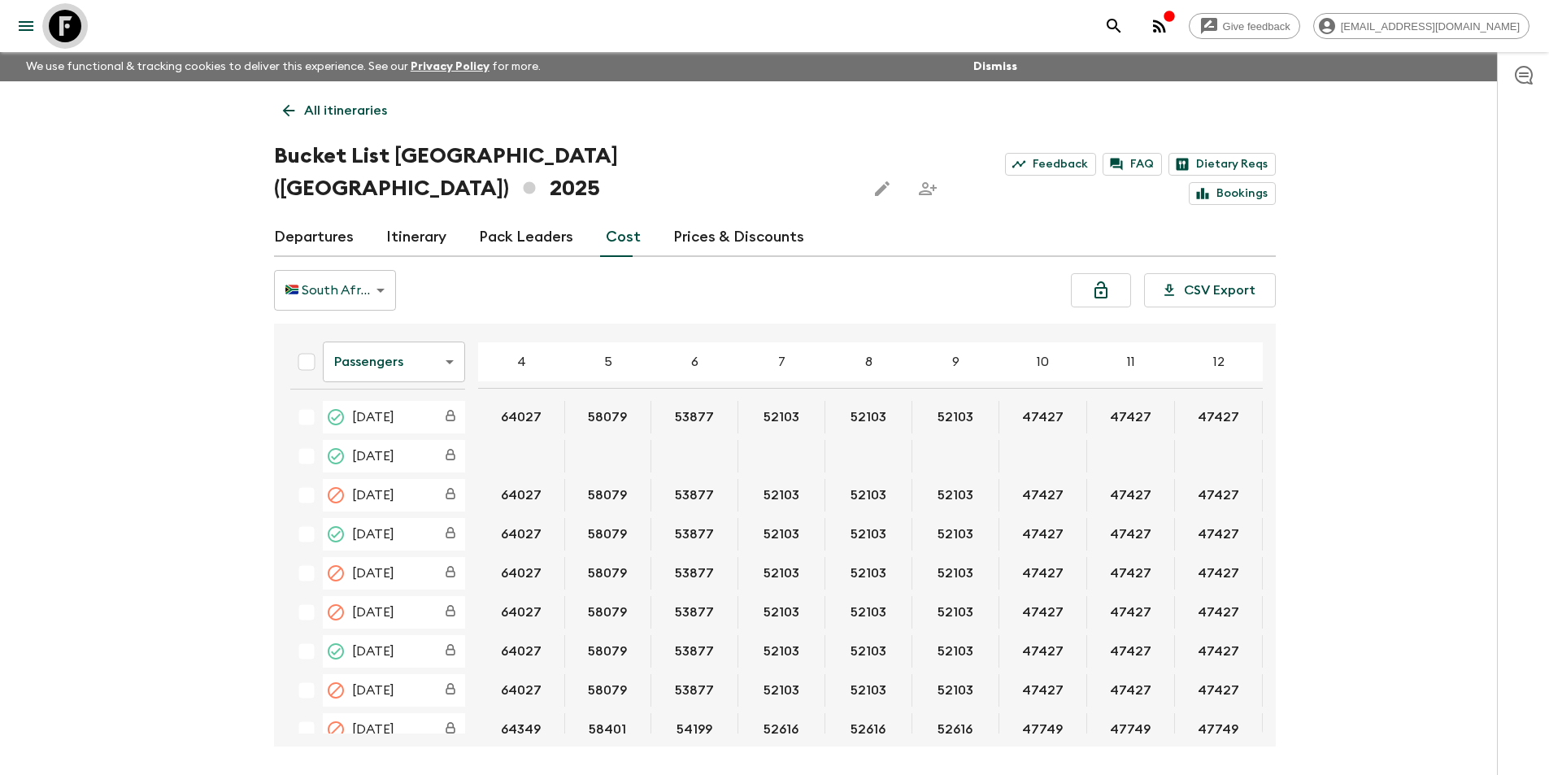
click at [59, 25] on icon at bounding box center [65, 26] width 33 height 33
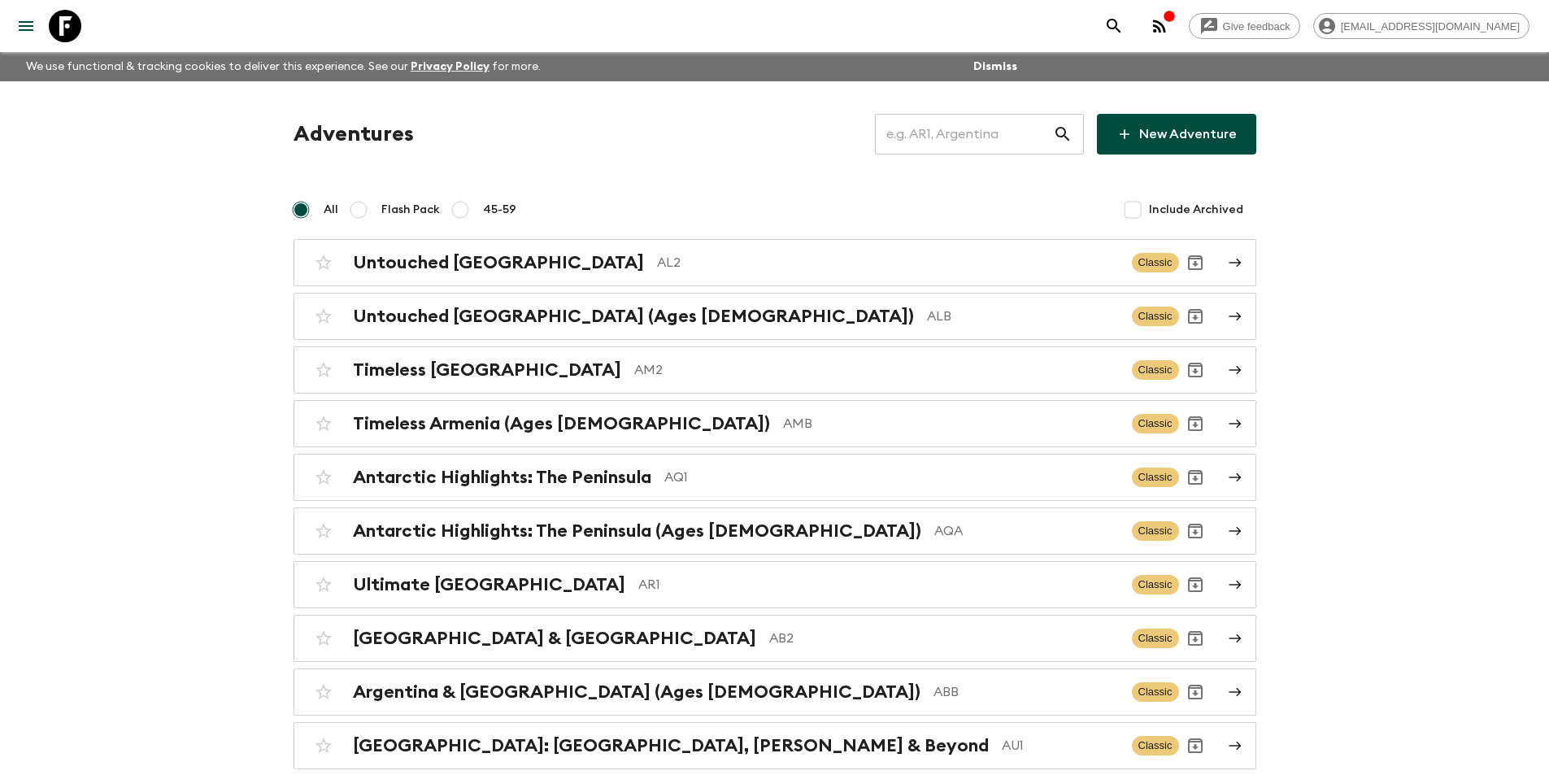
click at [949, 151] on input "text" at bounding box center [964, 134] width 178 height 46
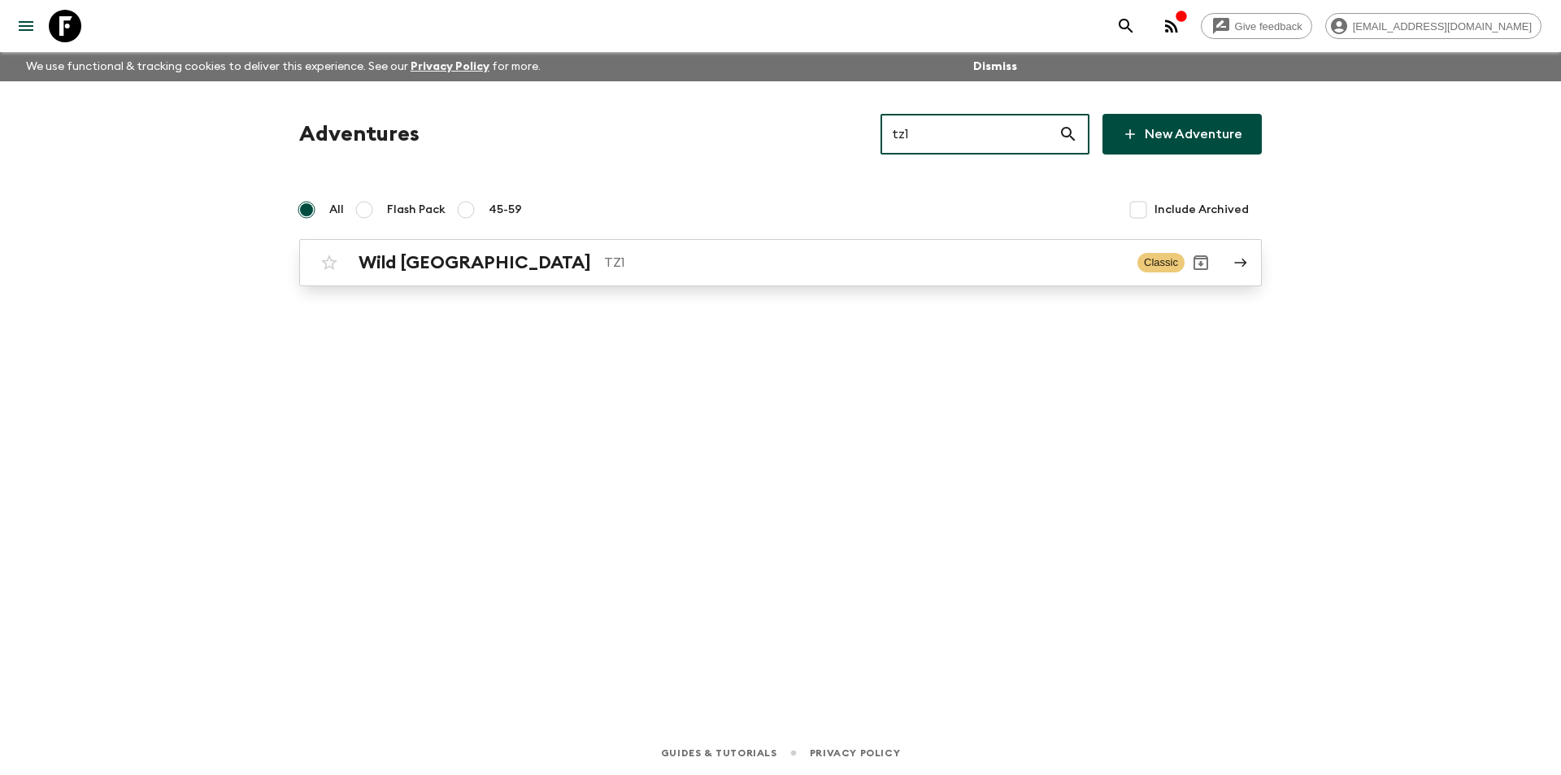
type input "tz1"
click at [684, 243] on link "Wild Tanzania TZ1 Classic" at bounding box center [780, 262] width 962 height 47
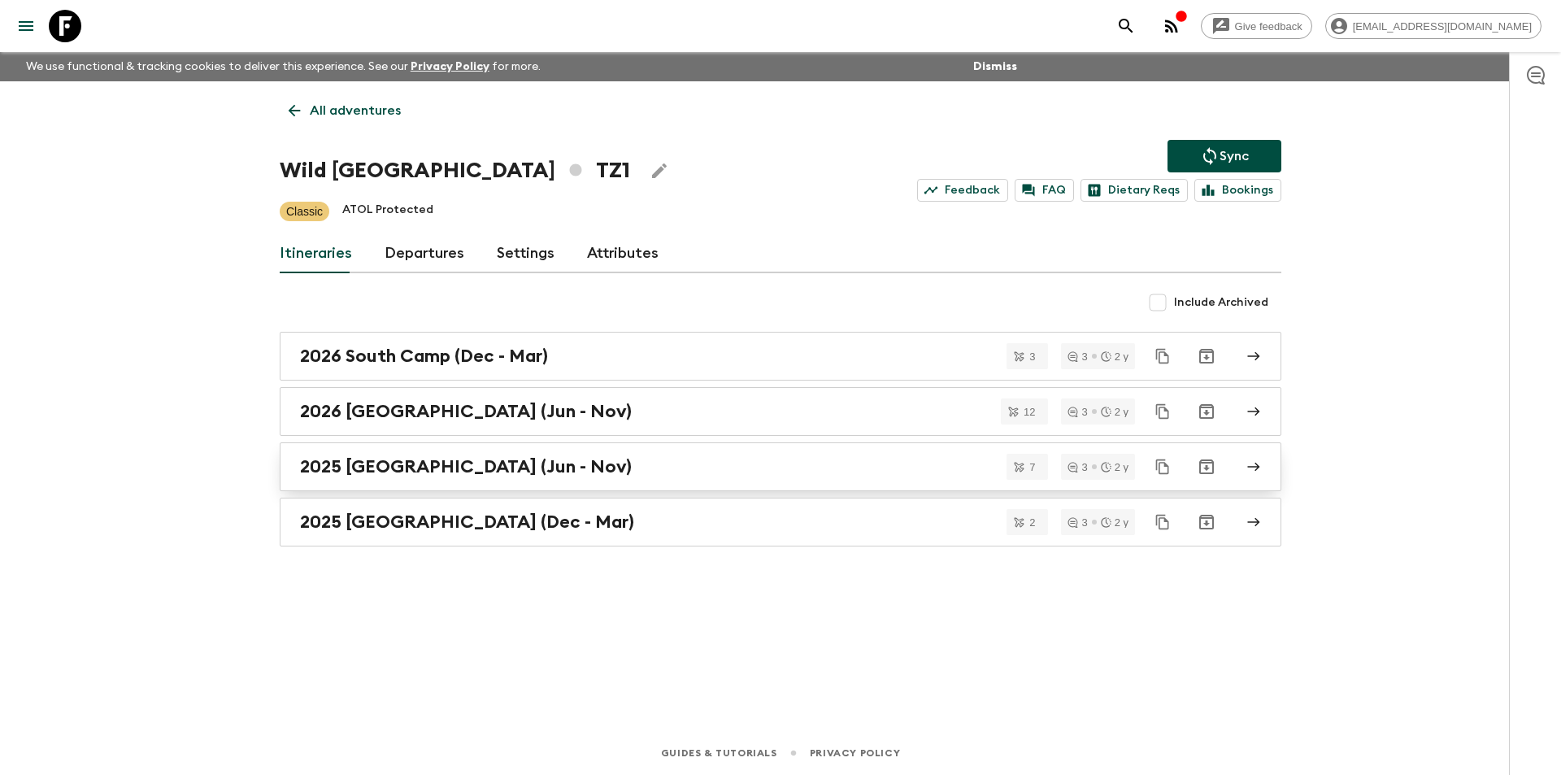
click at [645, 463] on div "2025 [GEOGRAPHIC_DATA] (Jun - Nov)" at bounding box center [765, 466] width 930 height 21
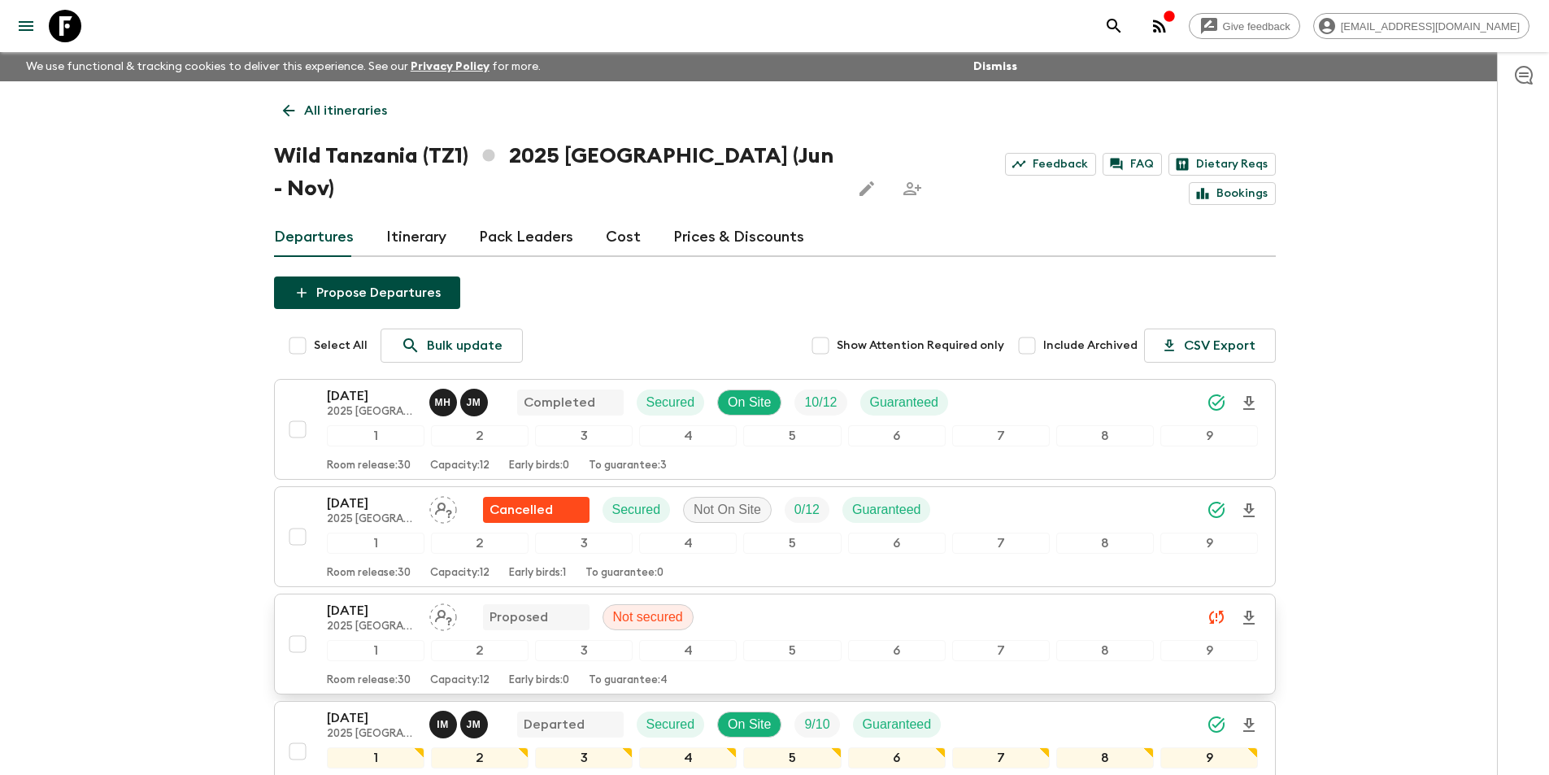
scroll to position [406, 0]
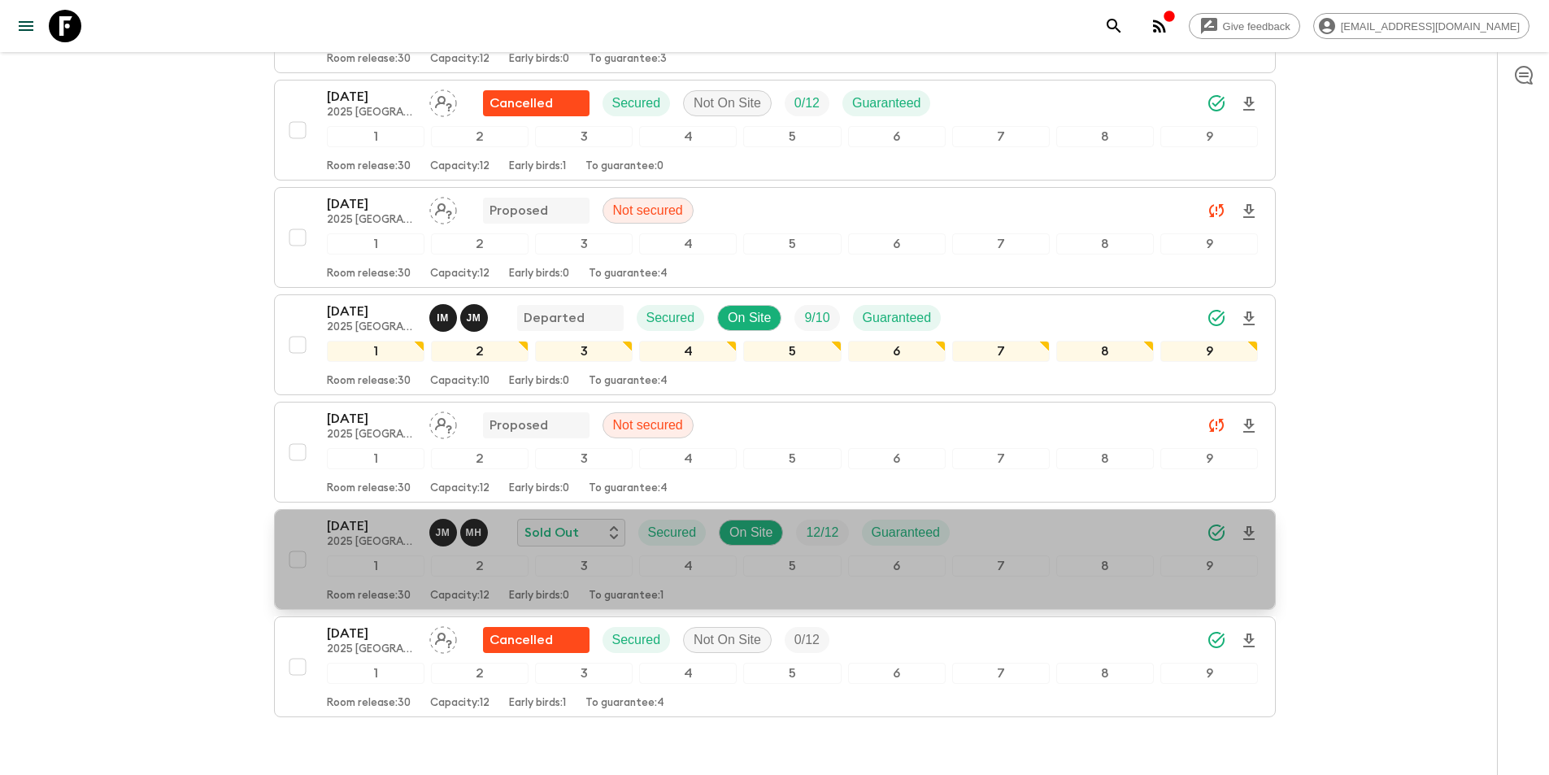
click at [376, 536] on p "2025 [GEOGRAPHIC_DATA] (Jun - Nov)" at bounding box center [371, 542] width 89 height 13
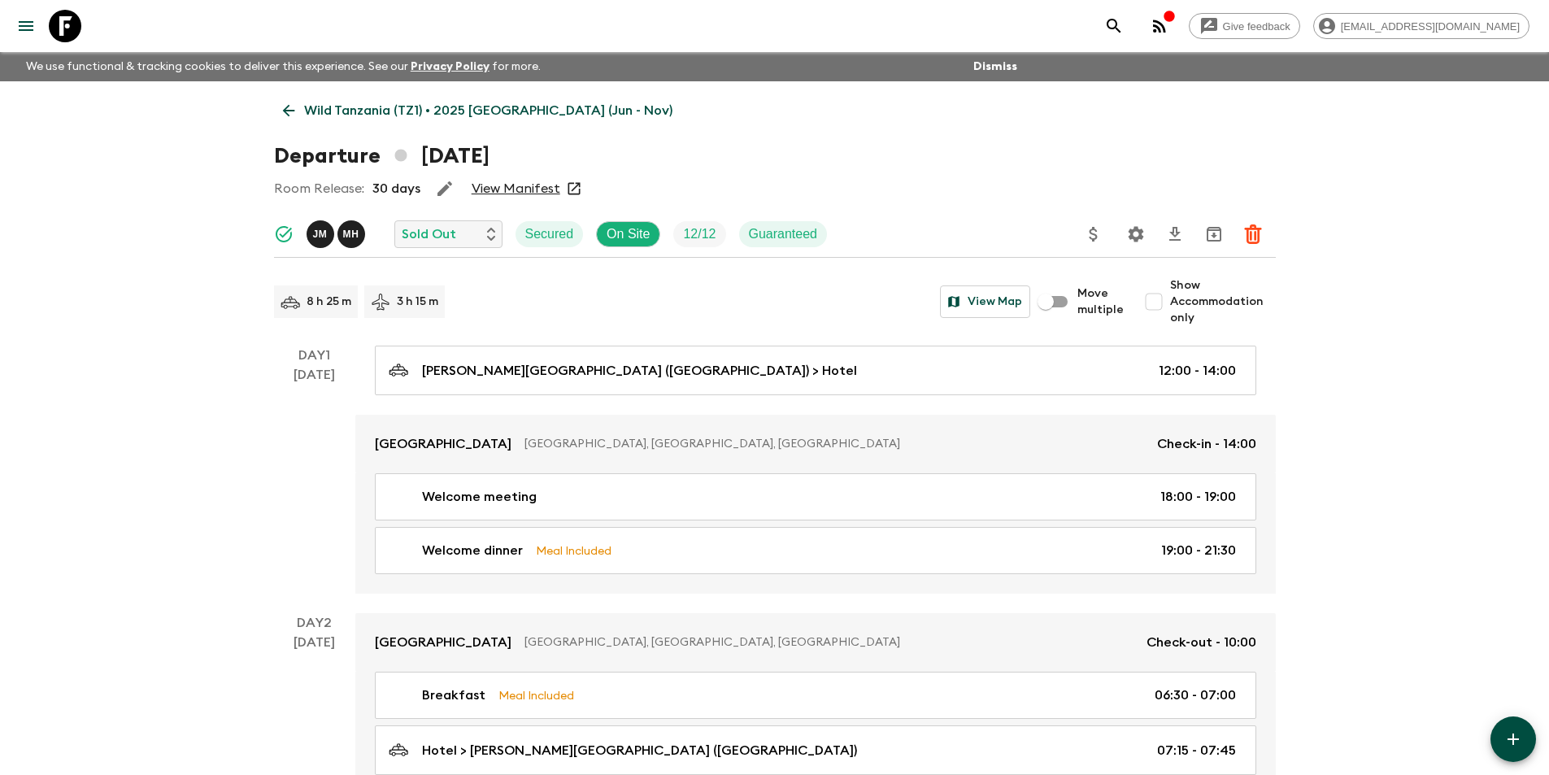
click at [286, 103] on icon at bounding box center [289, 111] width 18 height 18
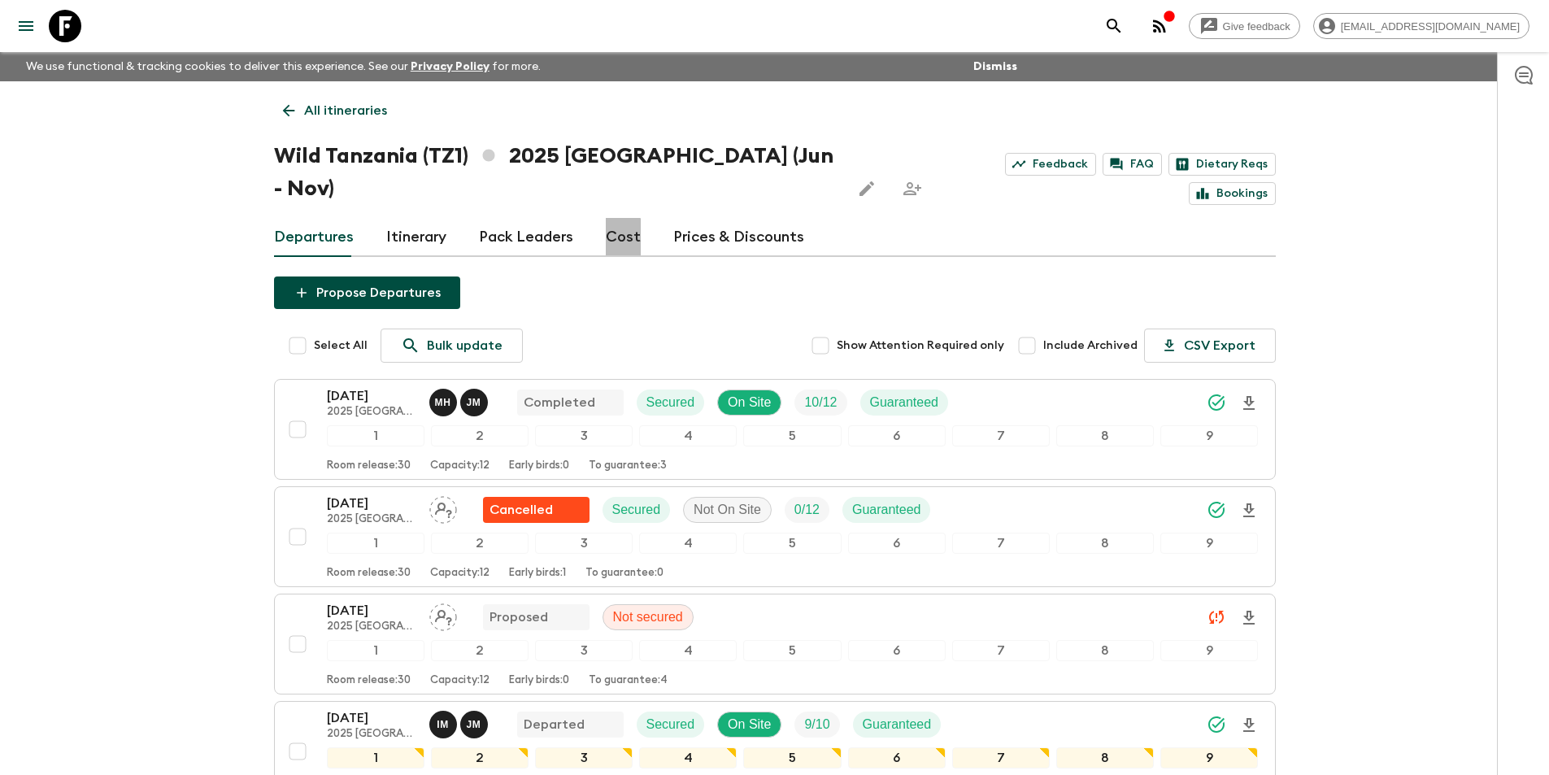
click at [613, 222] on link "Cost" at bounding box center [623, 237] width 35 height 39
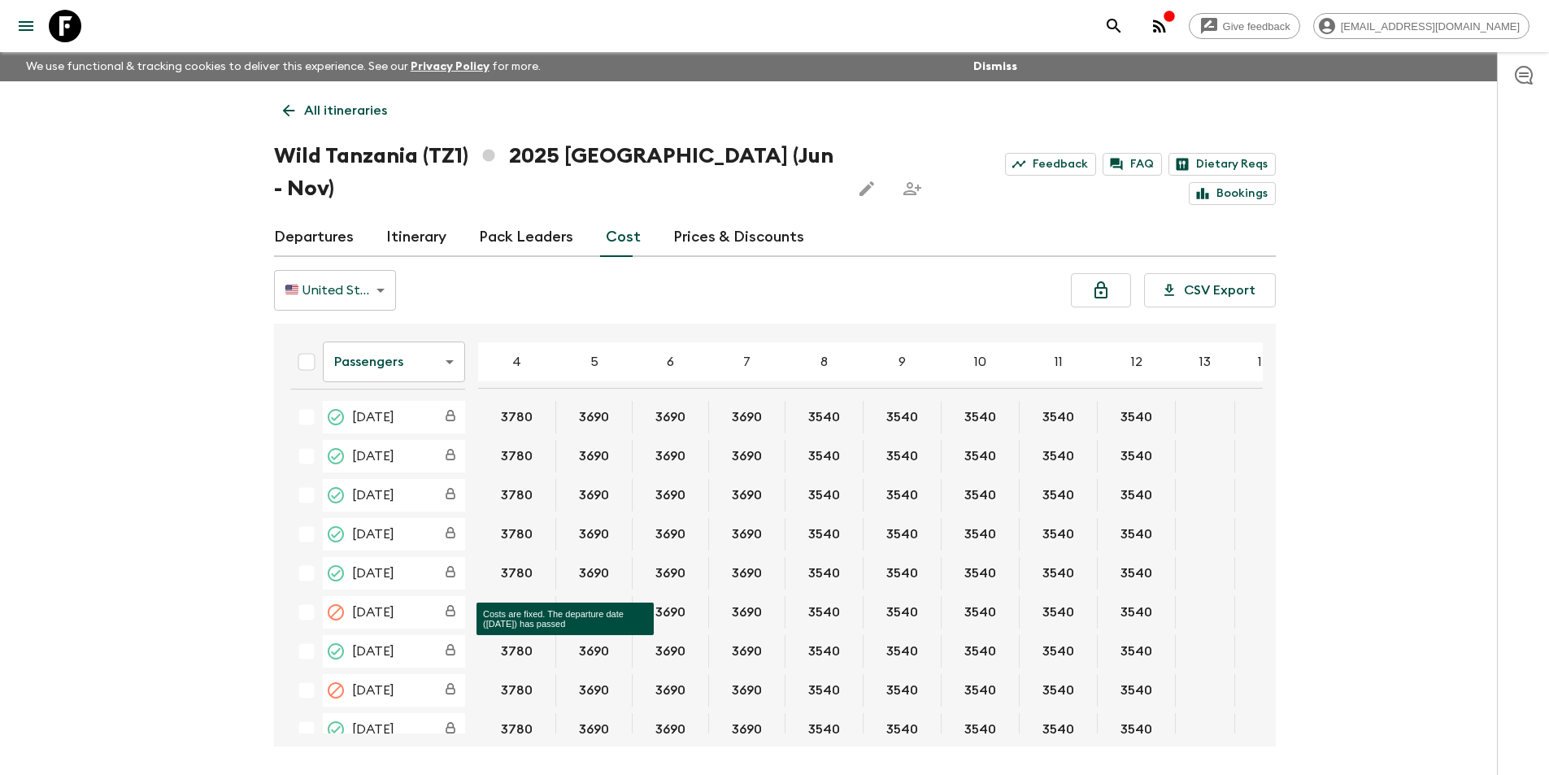
scroll to position [337, 0]
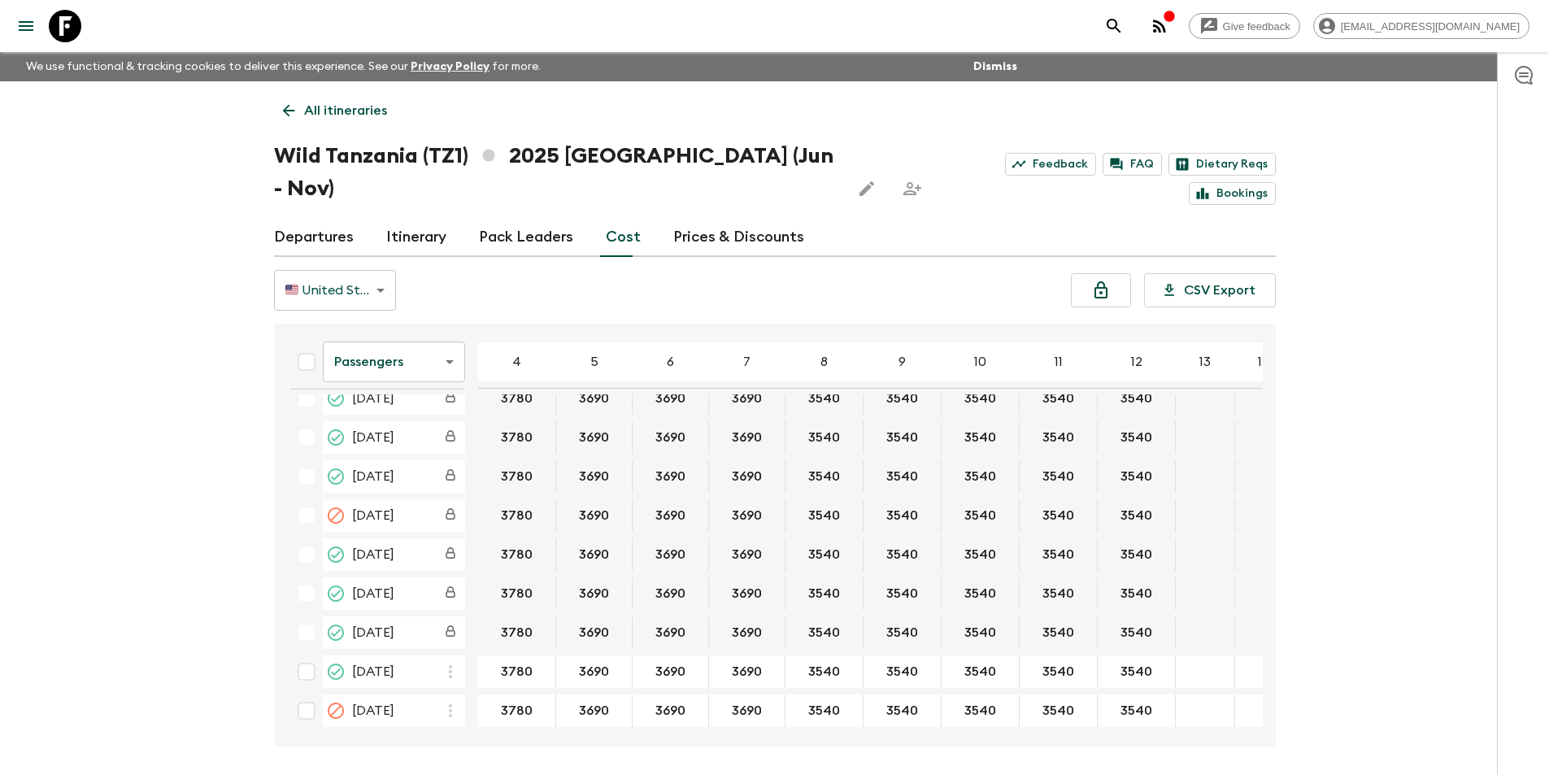
click at [397, 348] on body "Give feedback [EMAIL_ADDRESS][DOMAIN_NAME] We use functional & tracking cookies…" at bounding box center [774, 418] width 1549 height 836
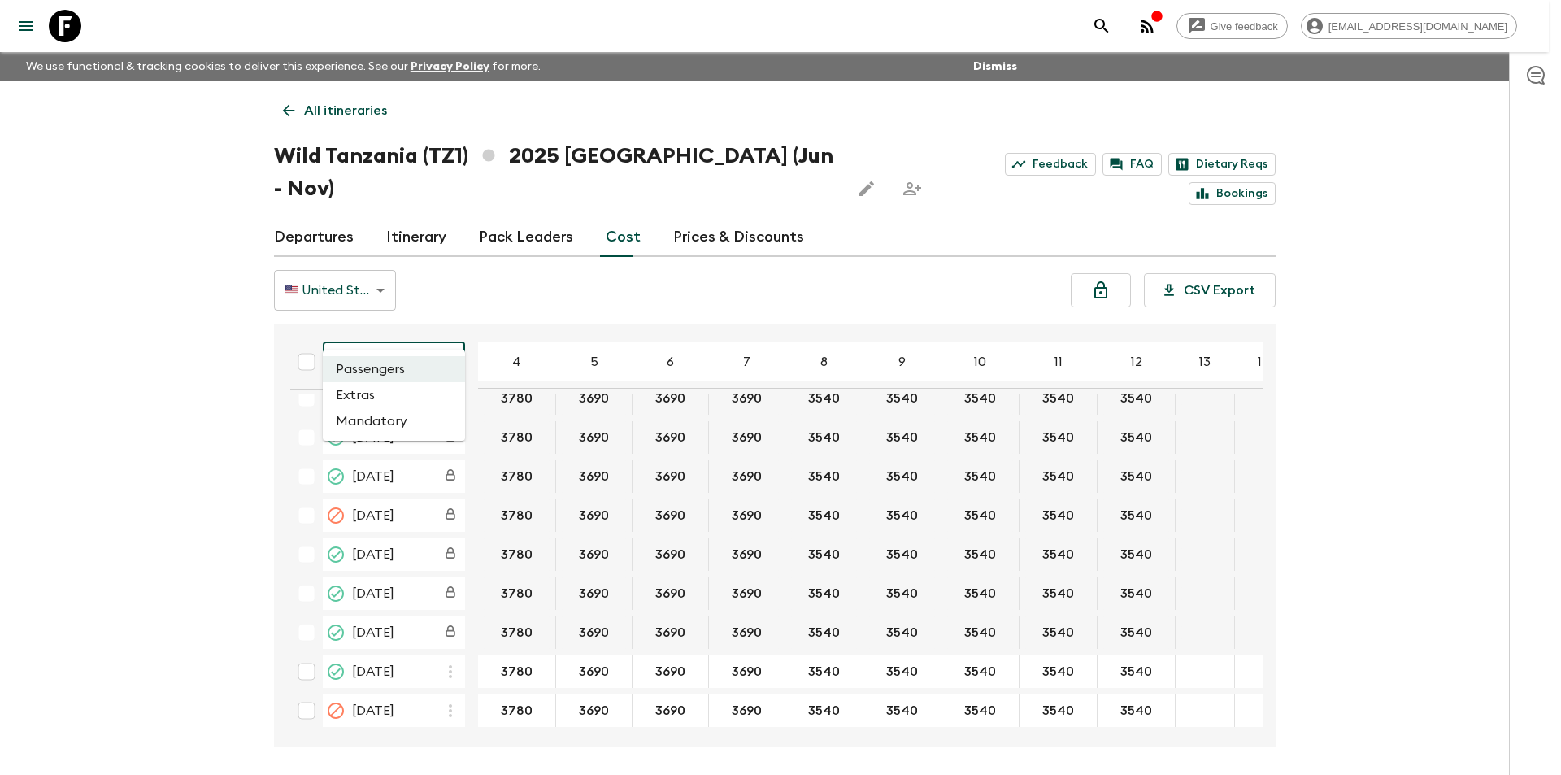
click at [398, 388] on li "Extras" at bounding box center [394, 395] width 142 height 26
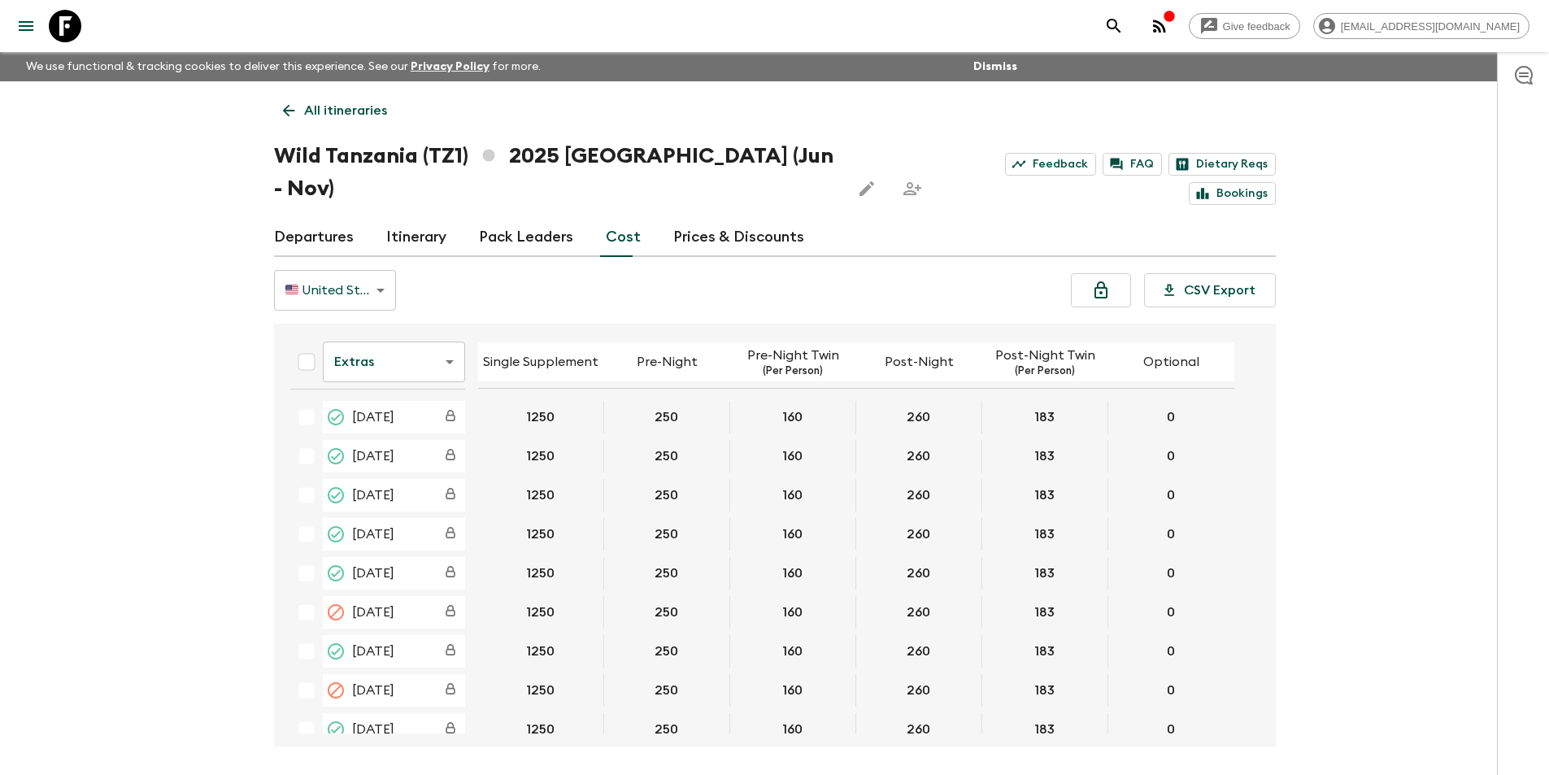
scroll to position [331, 0]
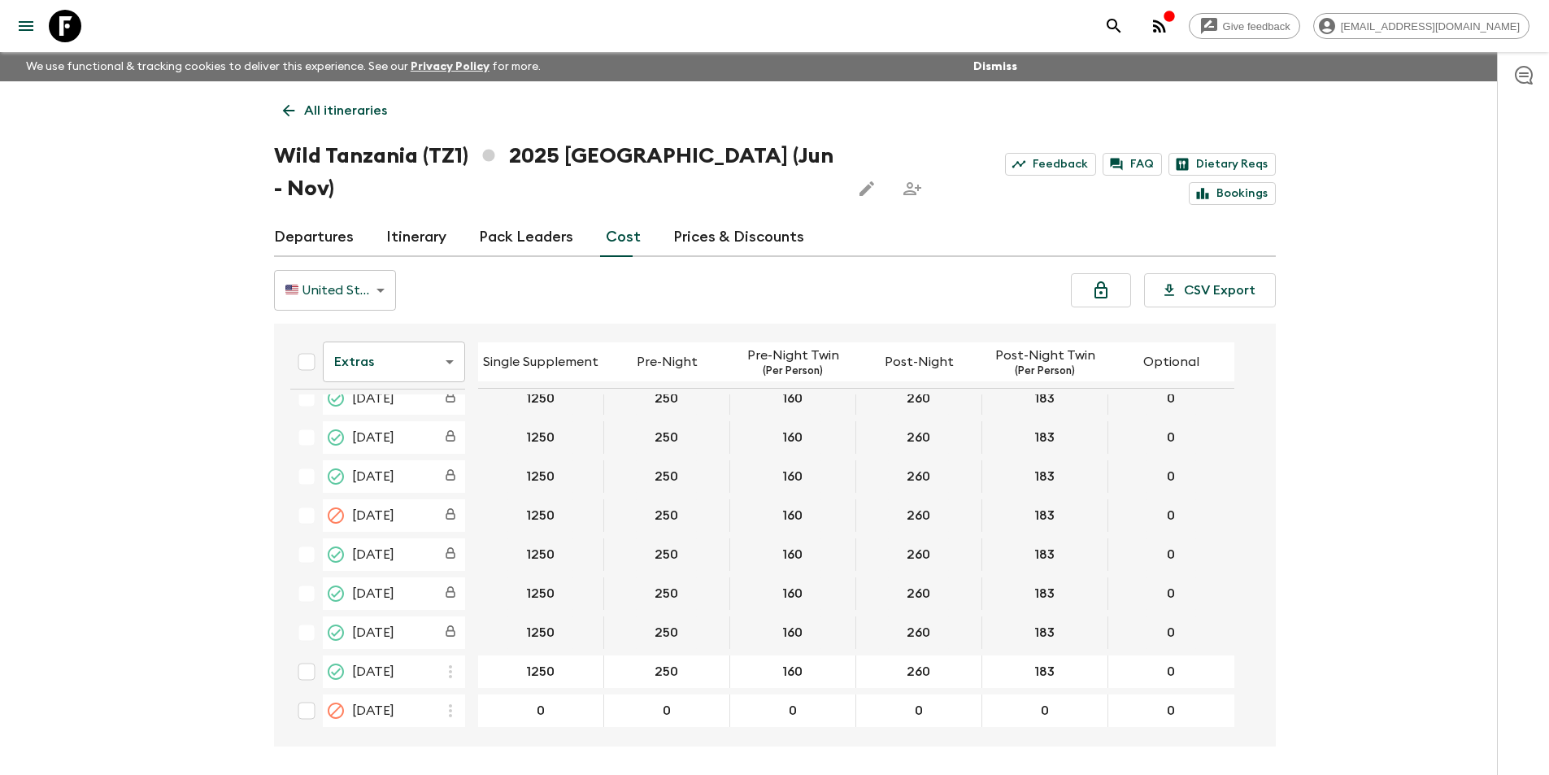
click at [390, 325] on body "Give feedback [EMAIL_ADDRESS][DOMAIN_NAME] We use functional & tracking cookies…" at bounding box center [774, 418] width 1549 height 836
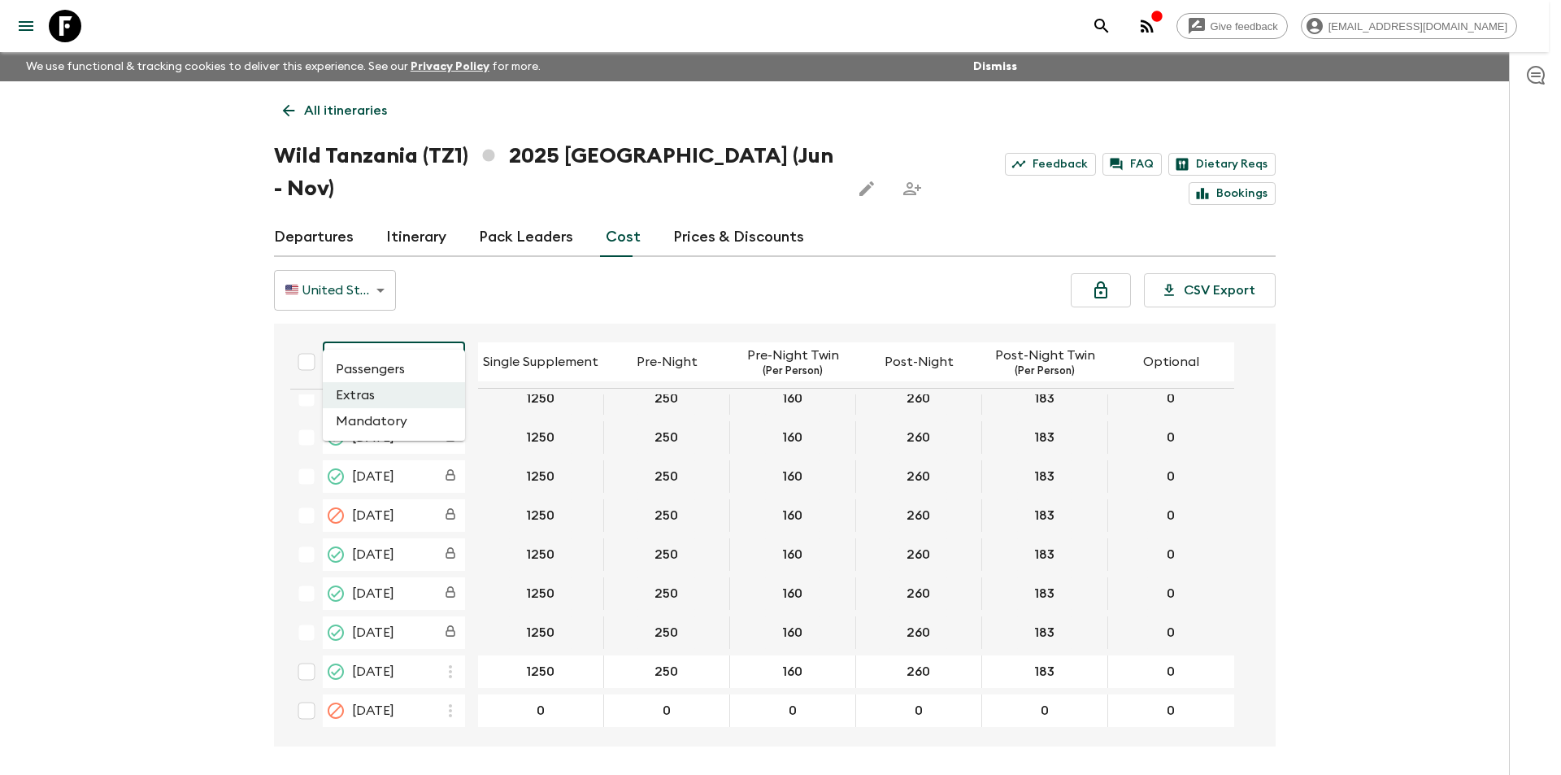
click at [390, 416] on li "Mandatory" at bounding box center [394, 421] width 142 height 26
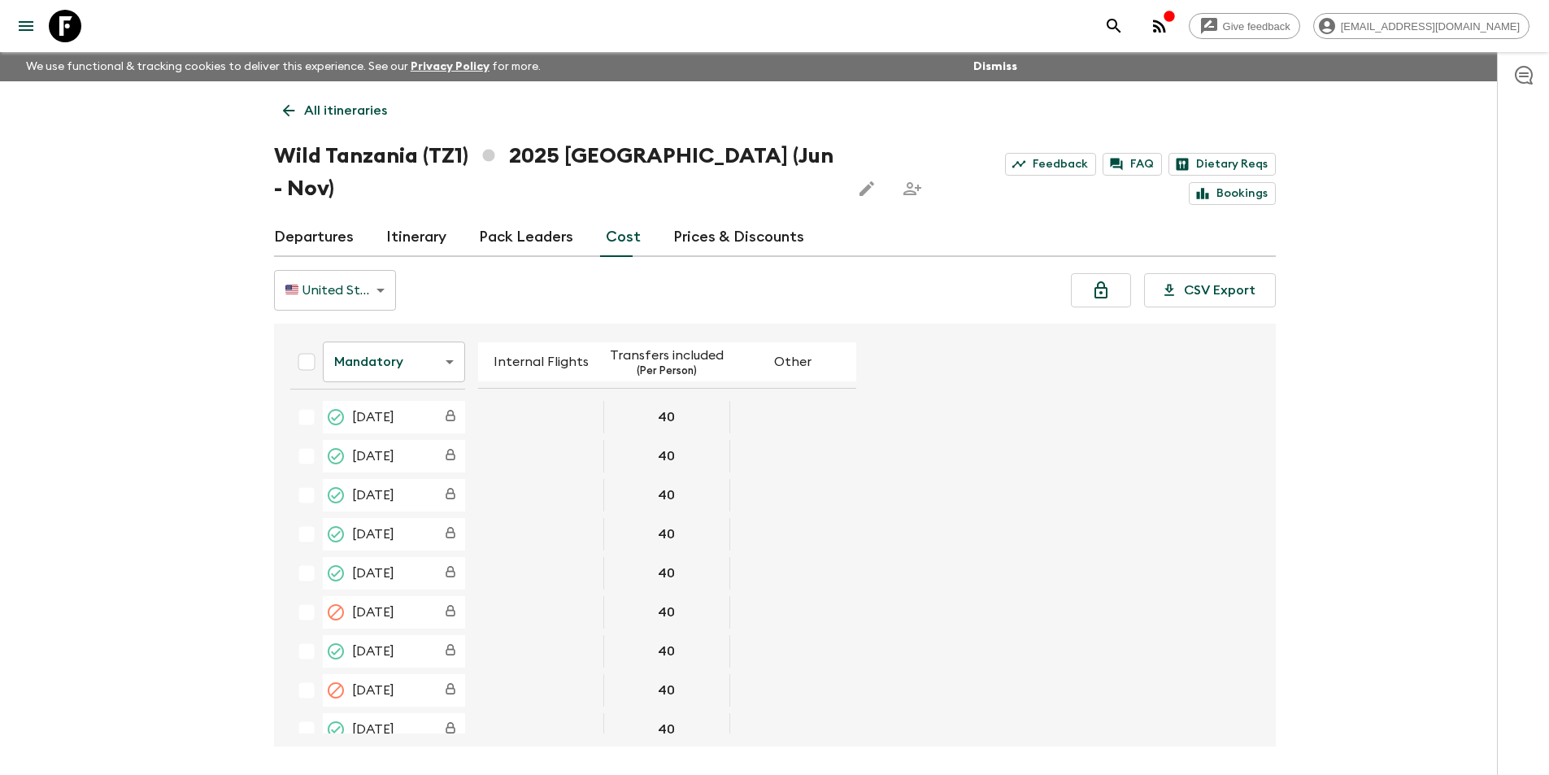
scroll to position [331, 0]
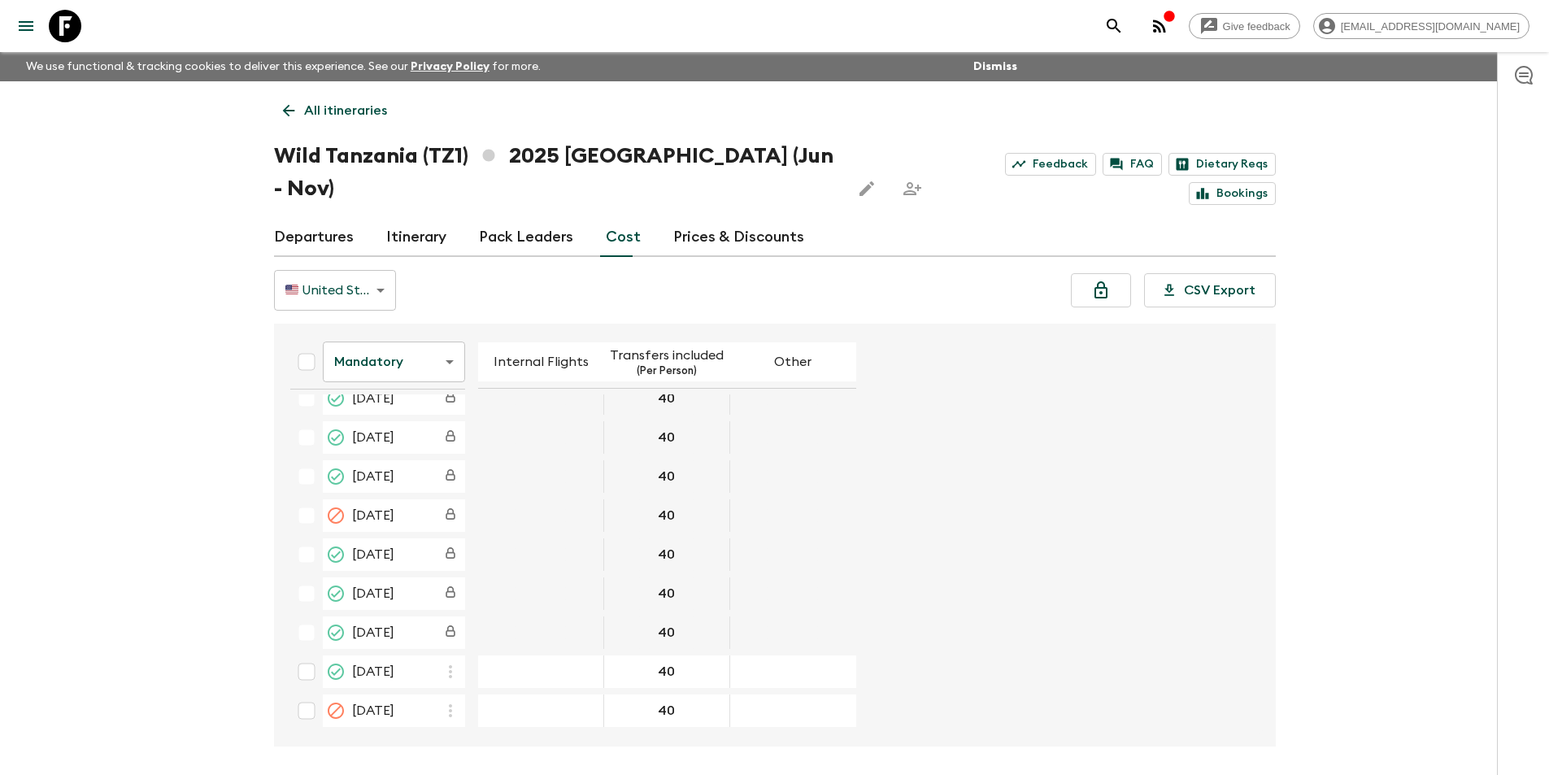
click at [62, 32] on icon at bounding box center [65, 26] width 33 height 33
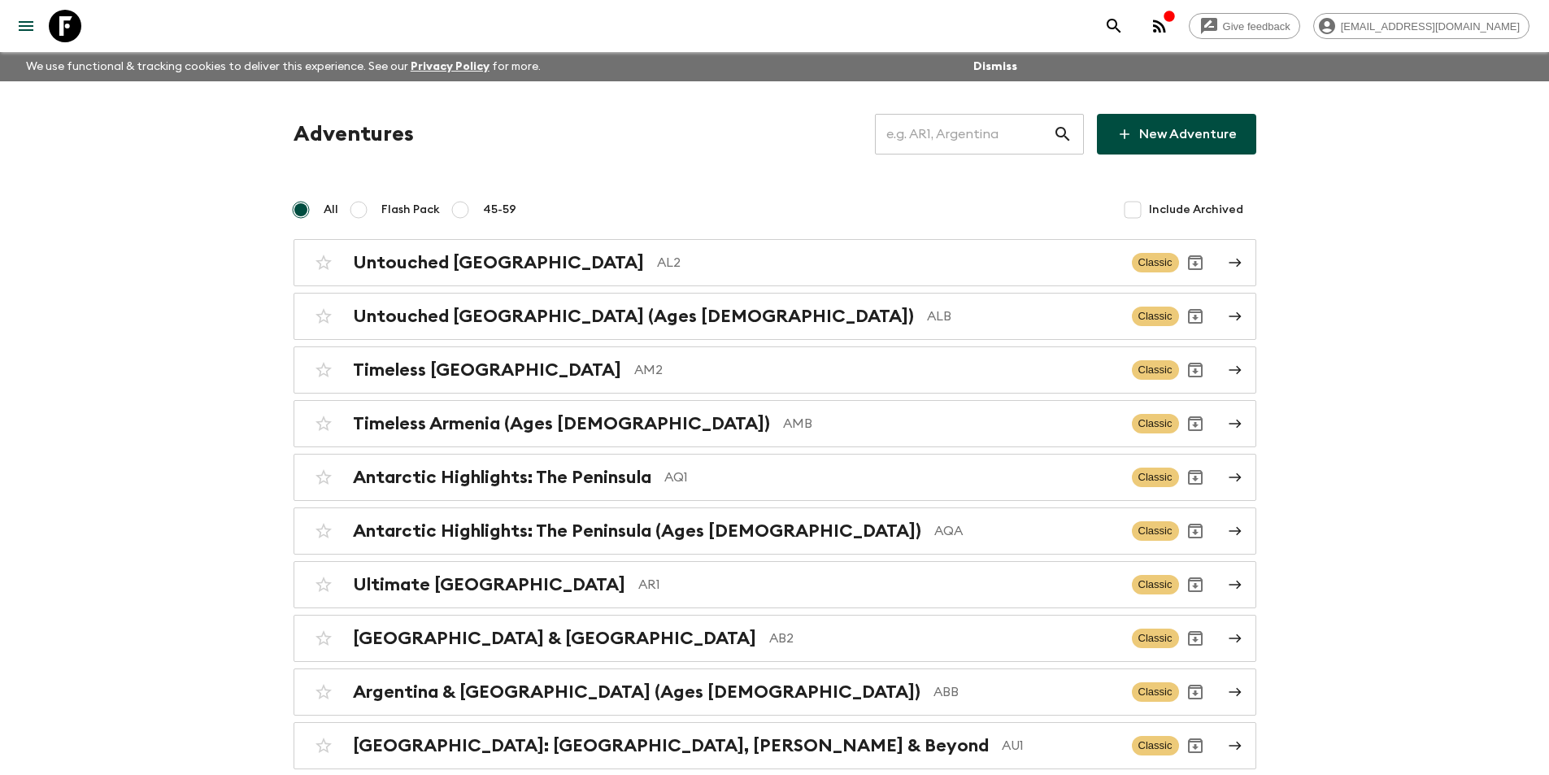
click at [990, 141] on input "text" at bounding box center [964, 134] width 178 height 46
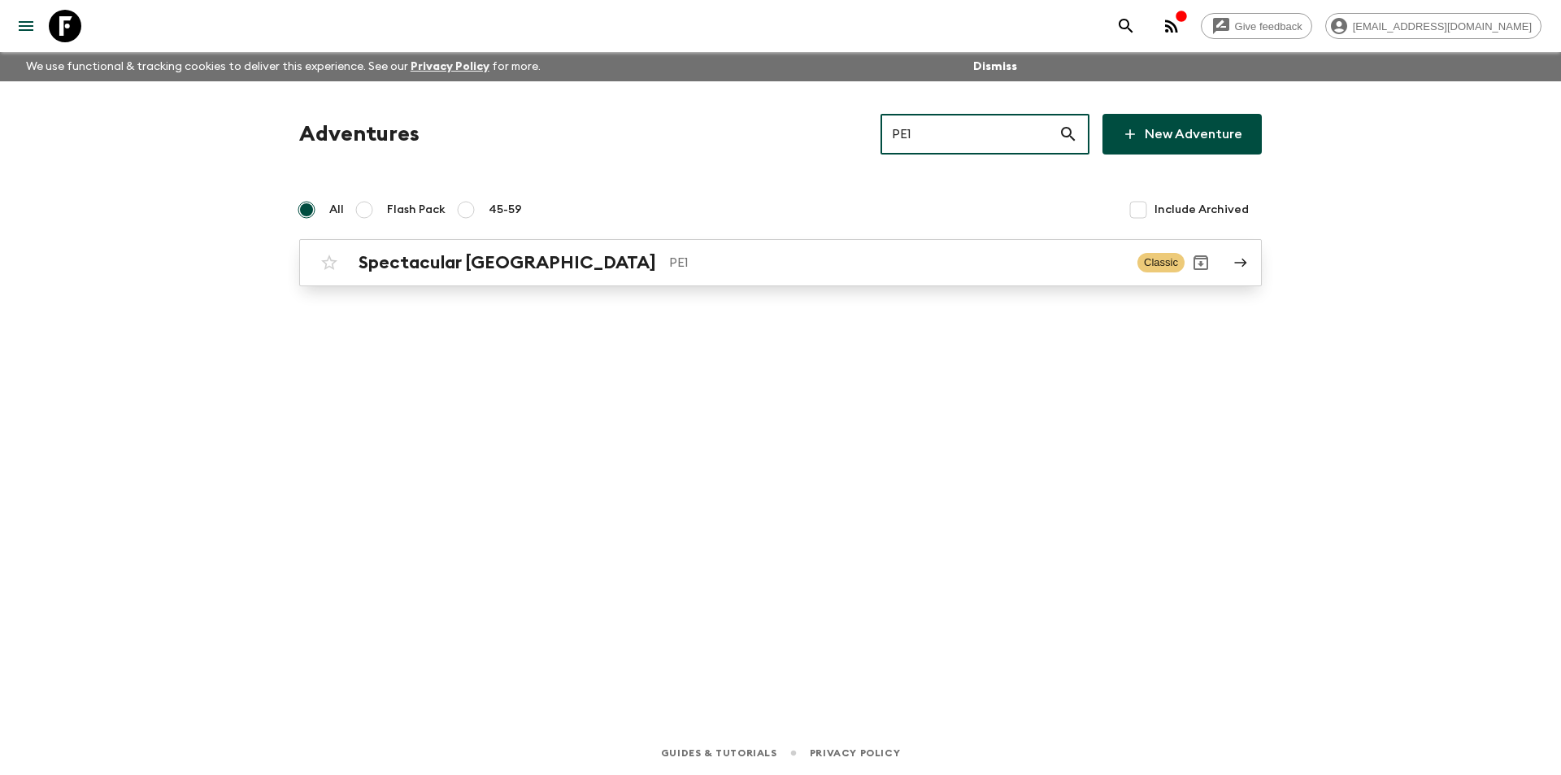
type input "PE1"
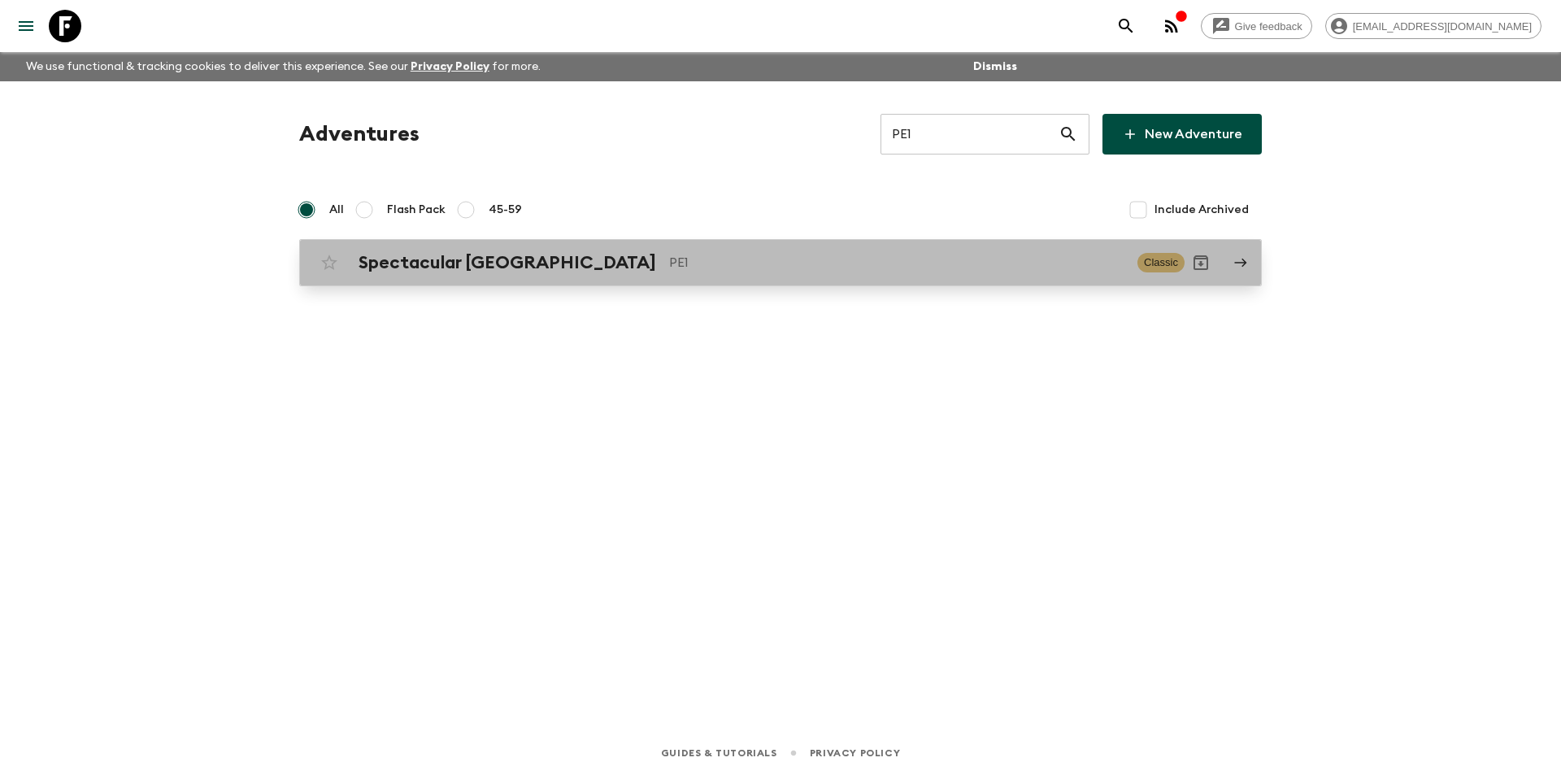
click at [767, 274] on div "Spectacular Peru PE1 Classic" at bounding box center [748, 262] width 871 height 33
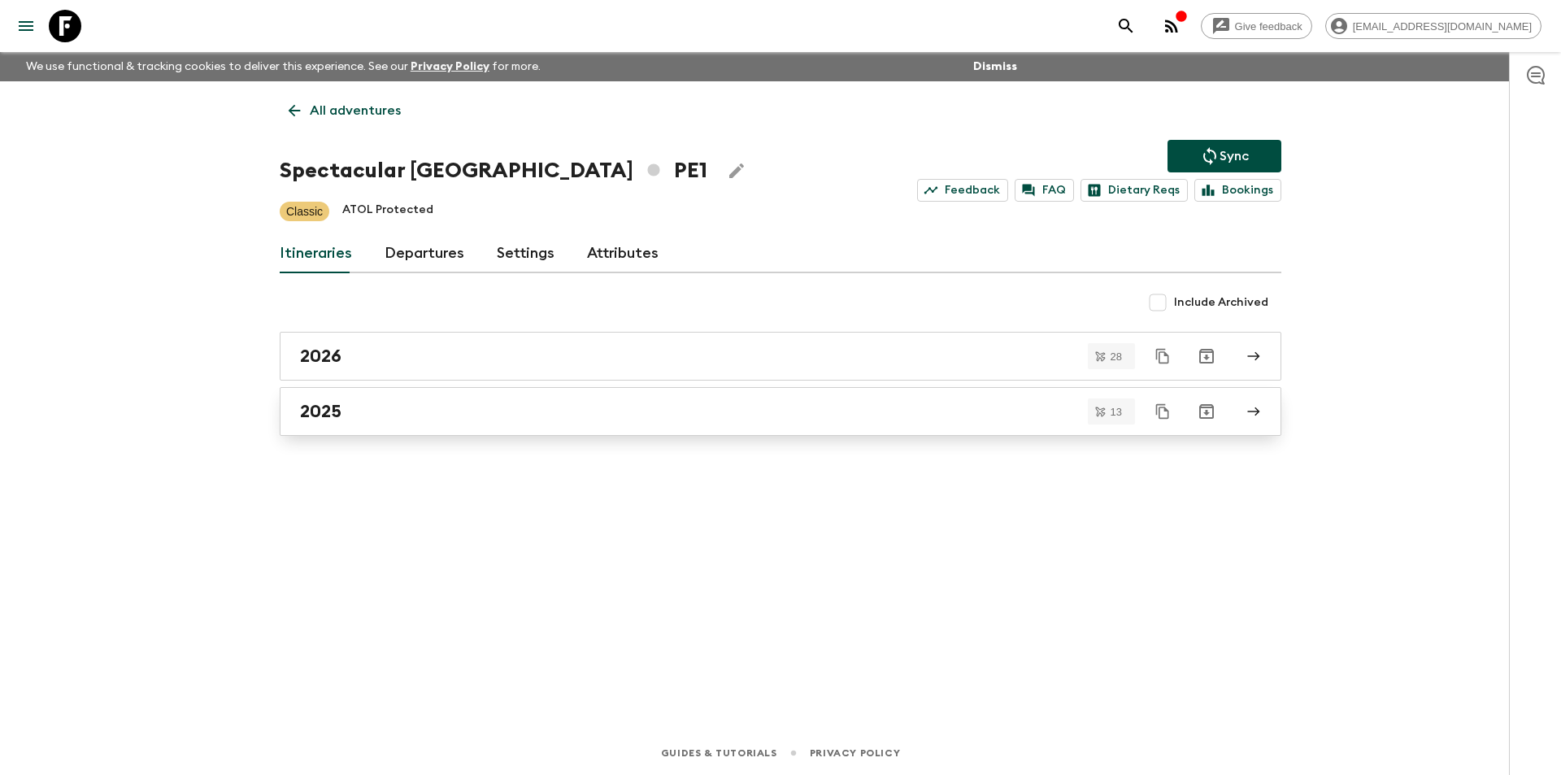
click at [552, 412] on div "2025" at bounding box center [765, 411] width 930 height 21
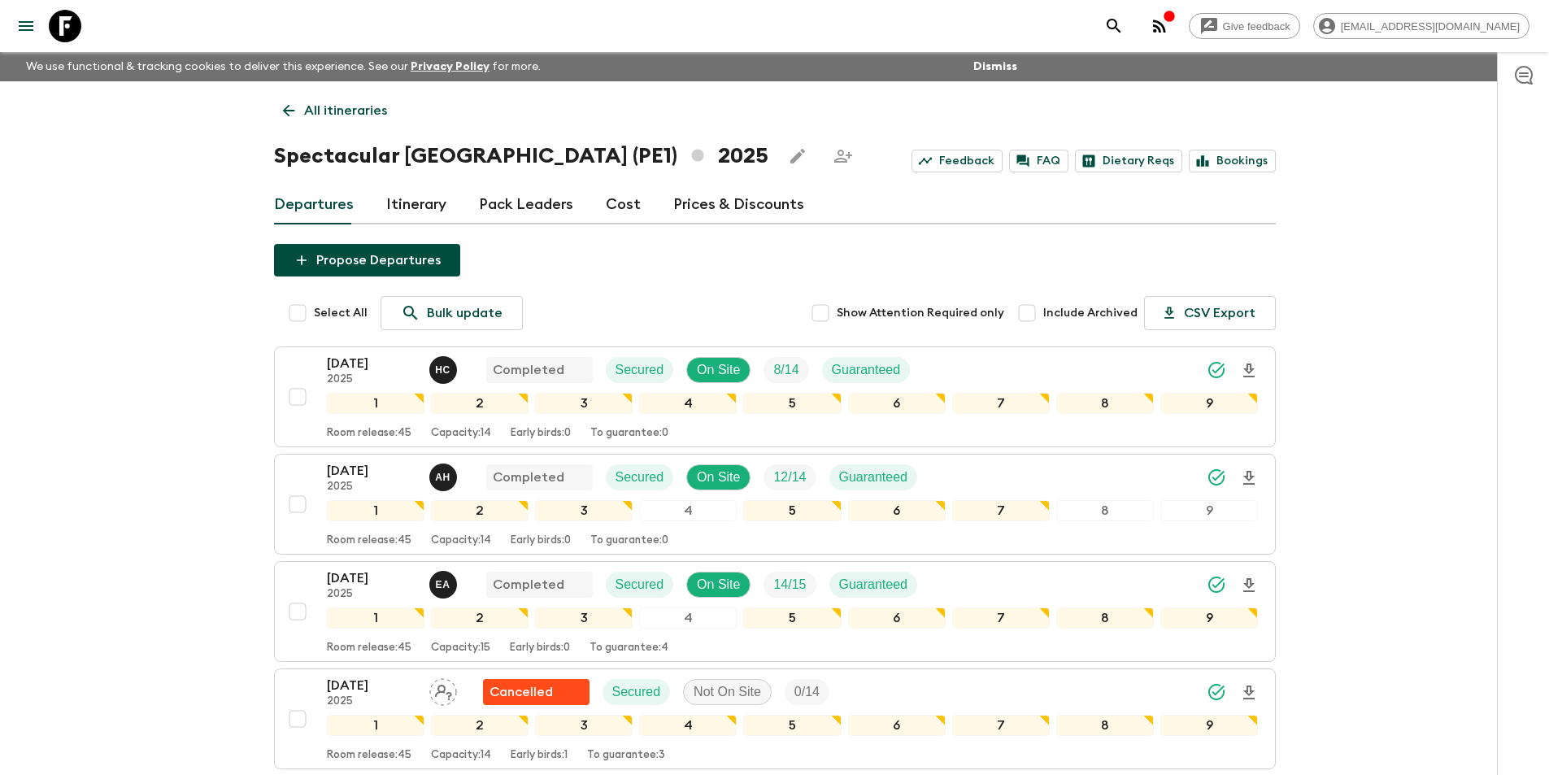
scroll to position [406, 0]
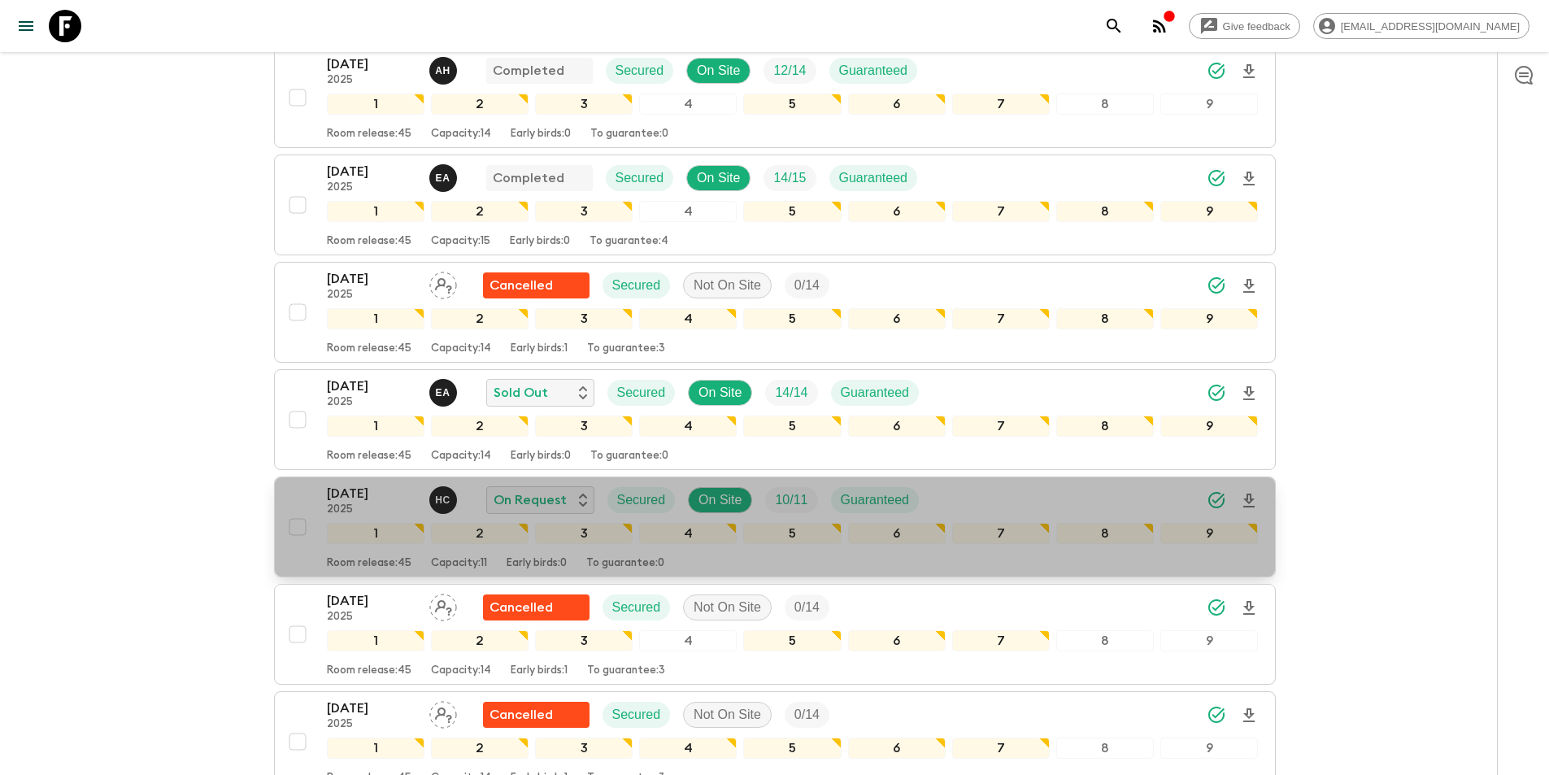
click at [357, 498] on p "[DATE]" at bounding box center [371, 494] width 89 height 20
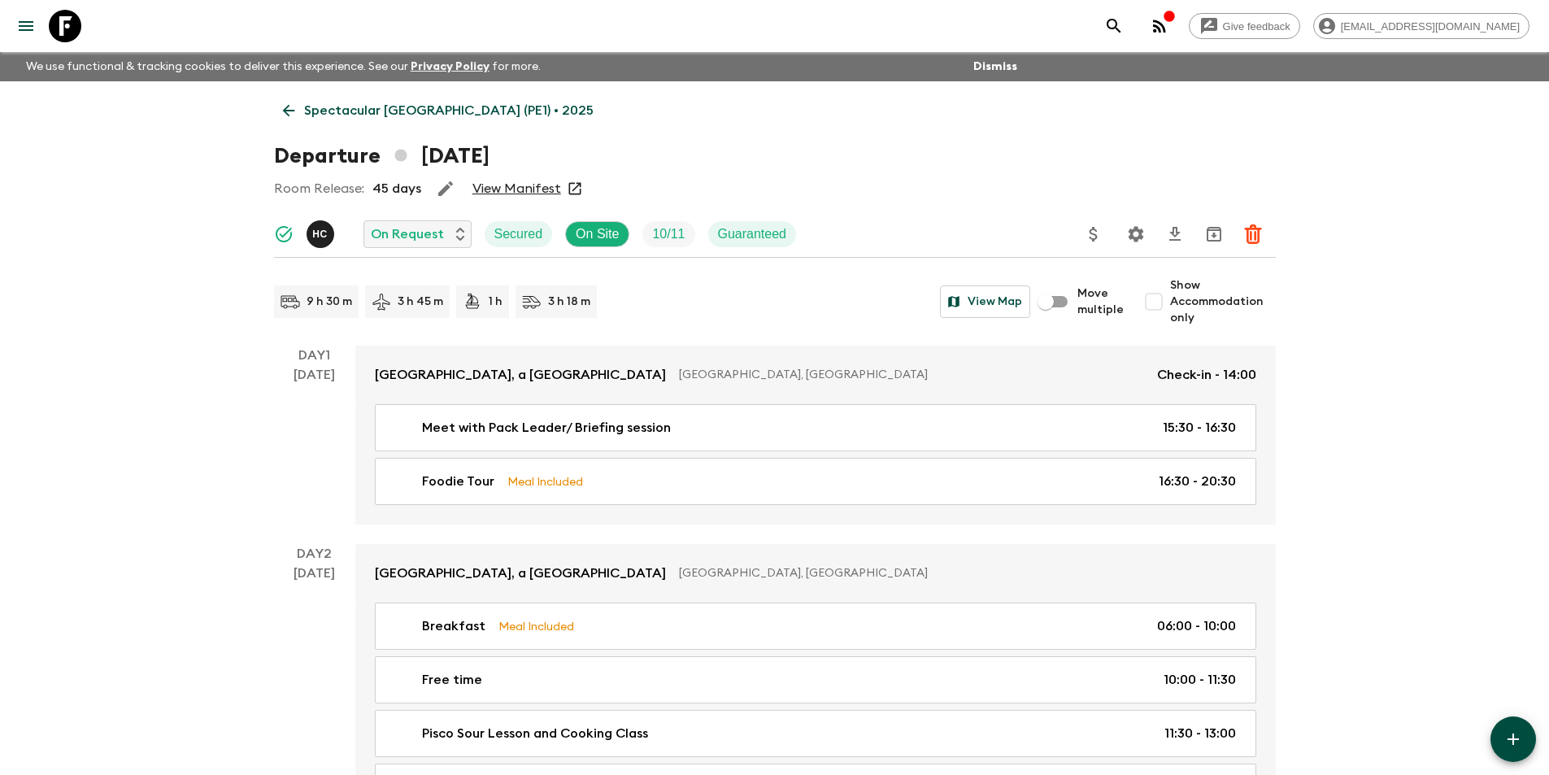
click at [293, 117] on icon at bounding box center [289, 111] width 18 height 18
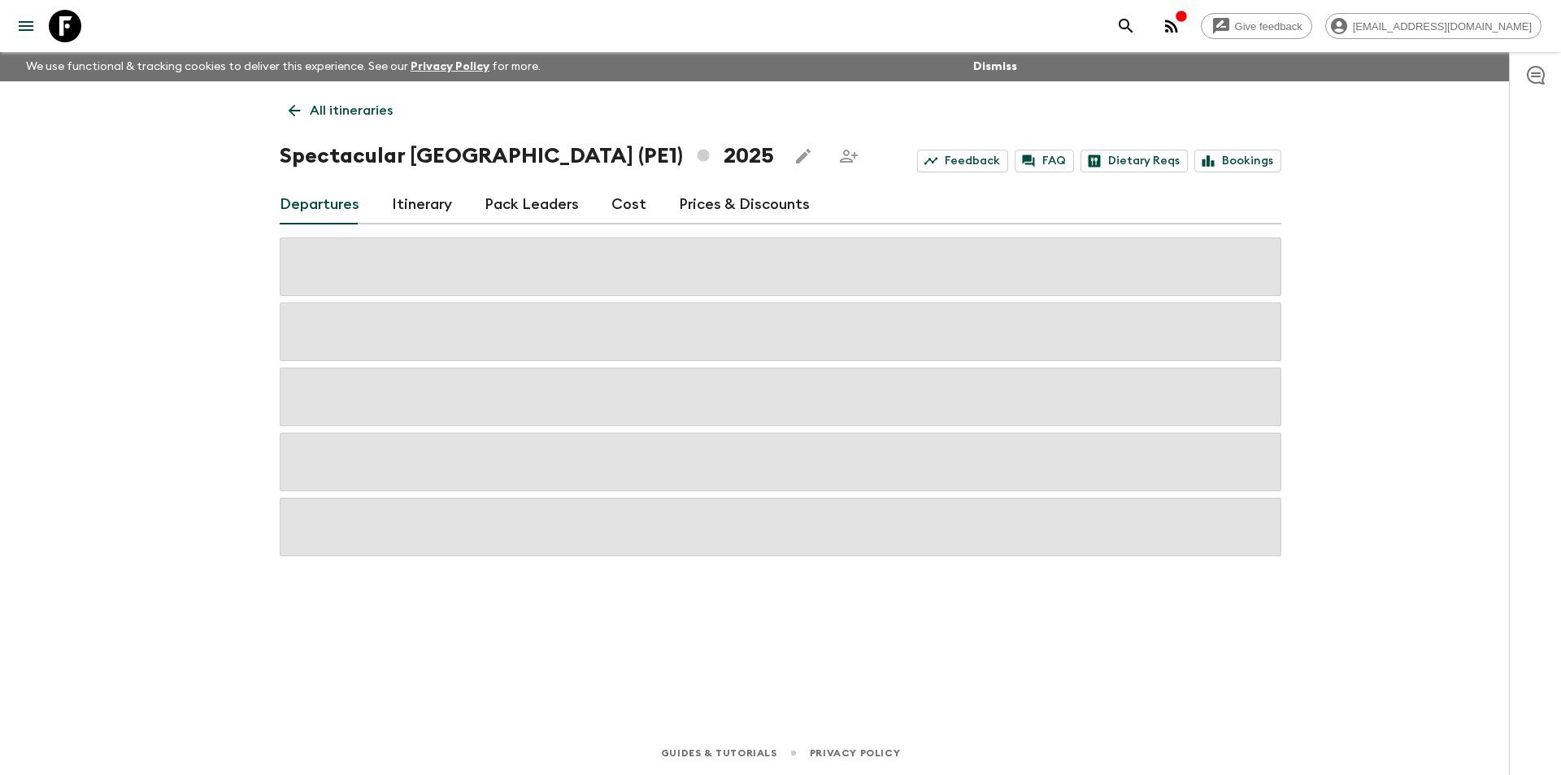
click at [640, 199] on div "Departures Itinerary Pack Leaders Cost Prices & Discounts" at bounding box center [781, 204] width 1002 height 39
click at [640, 201] on div "Departures Itinerary Pack Leaders Cost Prices & Discounts" at bounding box center [781, 204] width 1002 height 39
click at [637, 208] on link "Cost" at bounding box center [628, 204] width 35 height 39
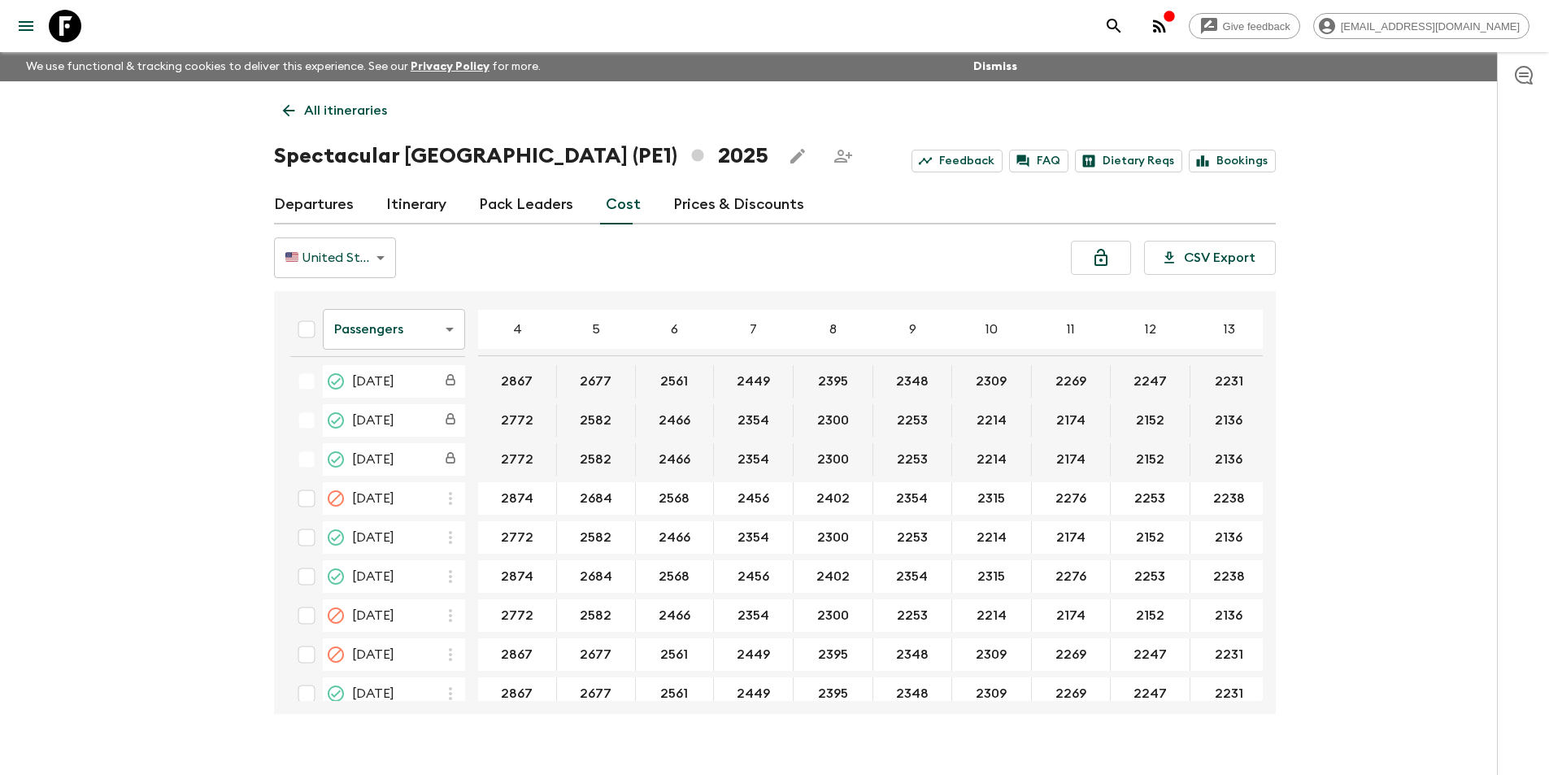
scroll to position [536, 0]
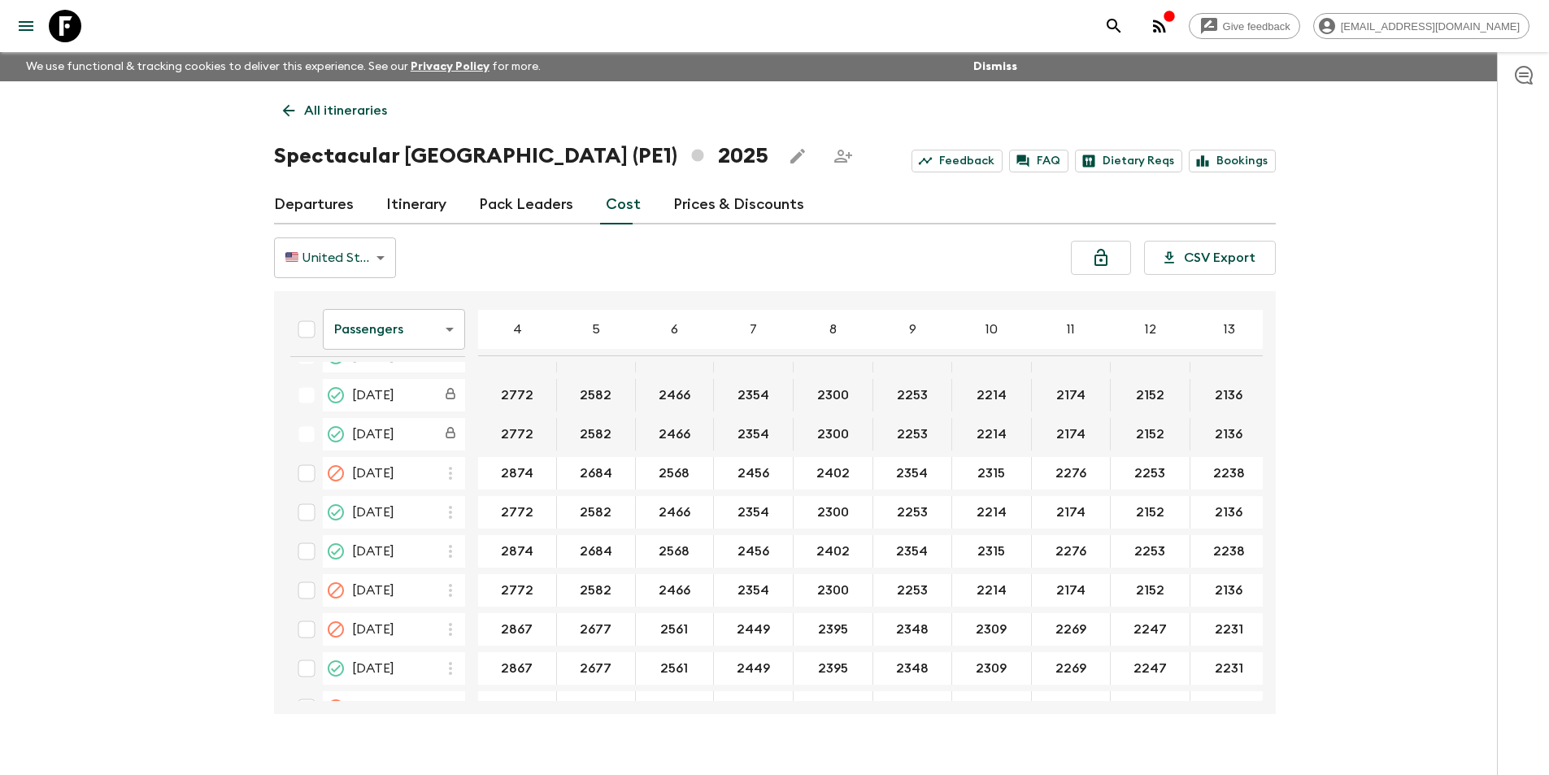
click at [429, 327] on body "Give feedback [EMAIL_ADDRESS][DOMAIN_NAME] We use functional & tracking cookies…" at bounding box center [774, 401] width 1549 height 803
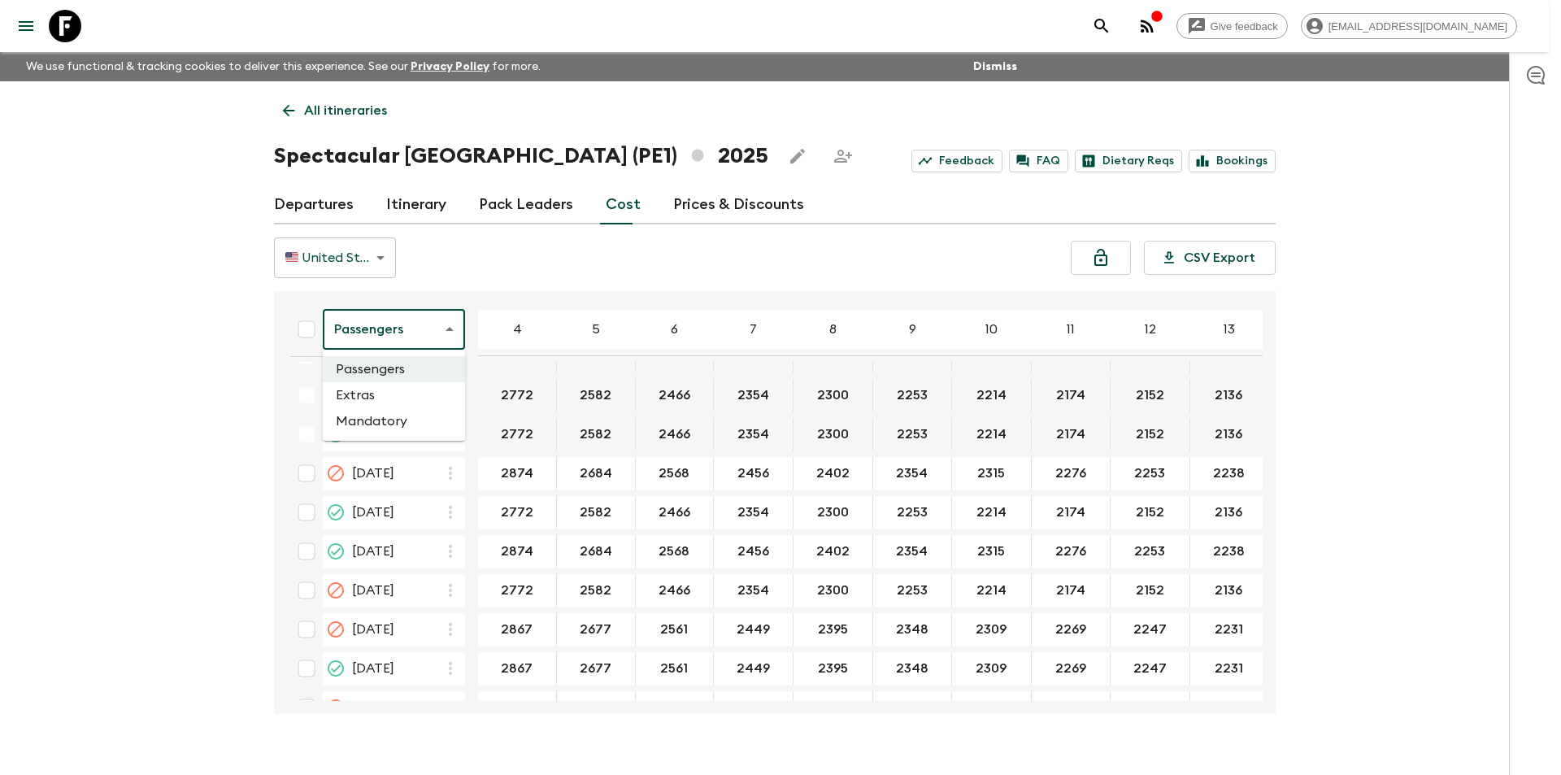
click at [410, 399] on li "Extras" at bounding box center [394, 395] width 142 height 26
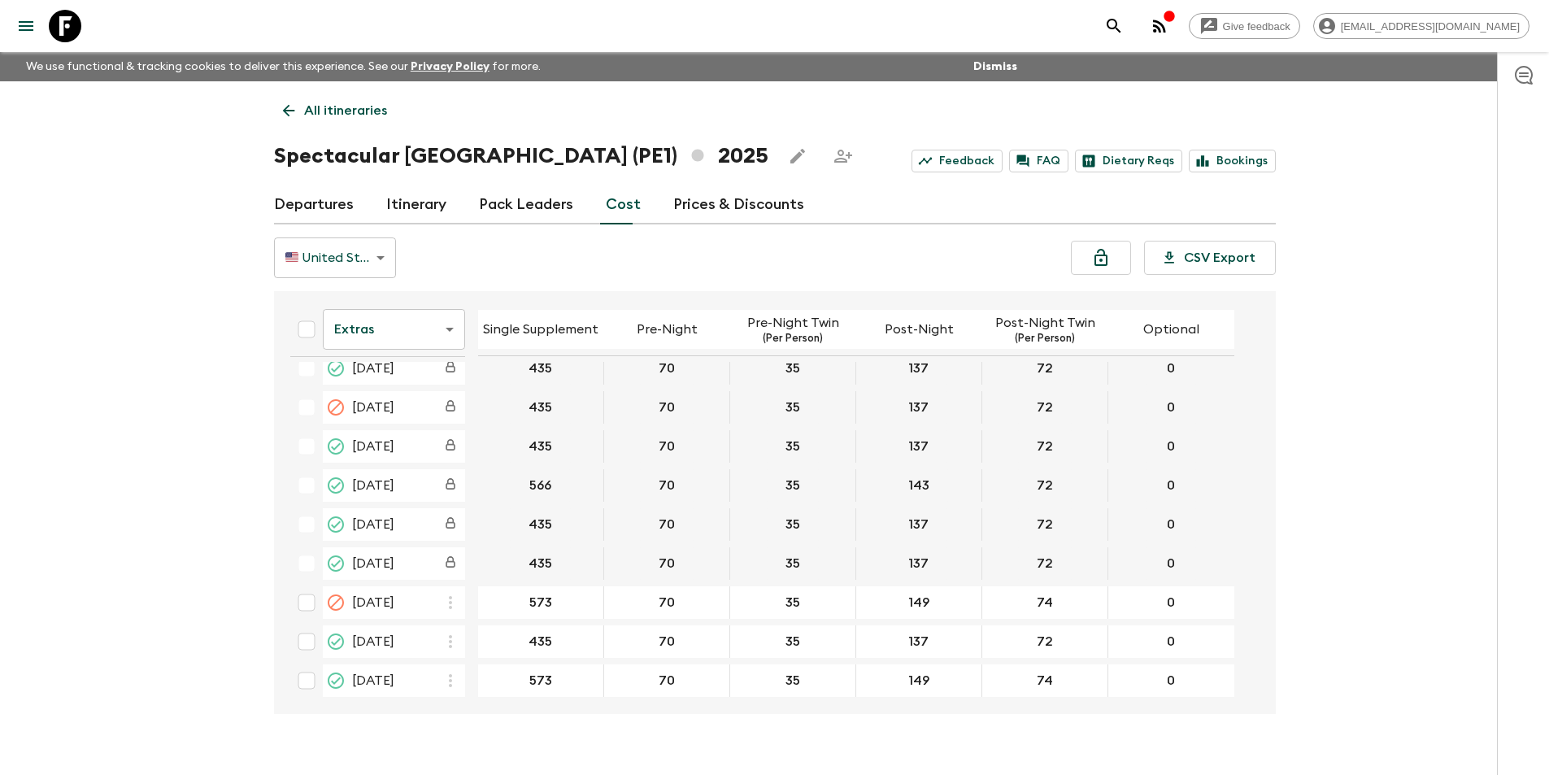
scroll to position [682, 0]
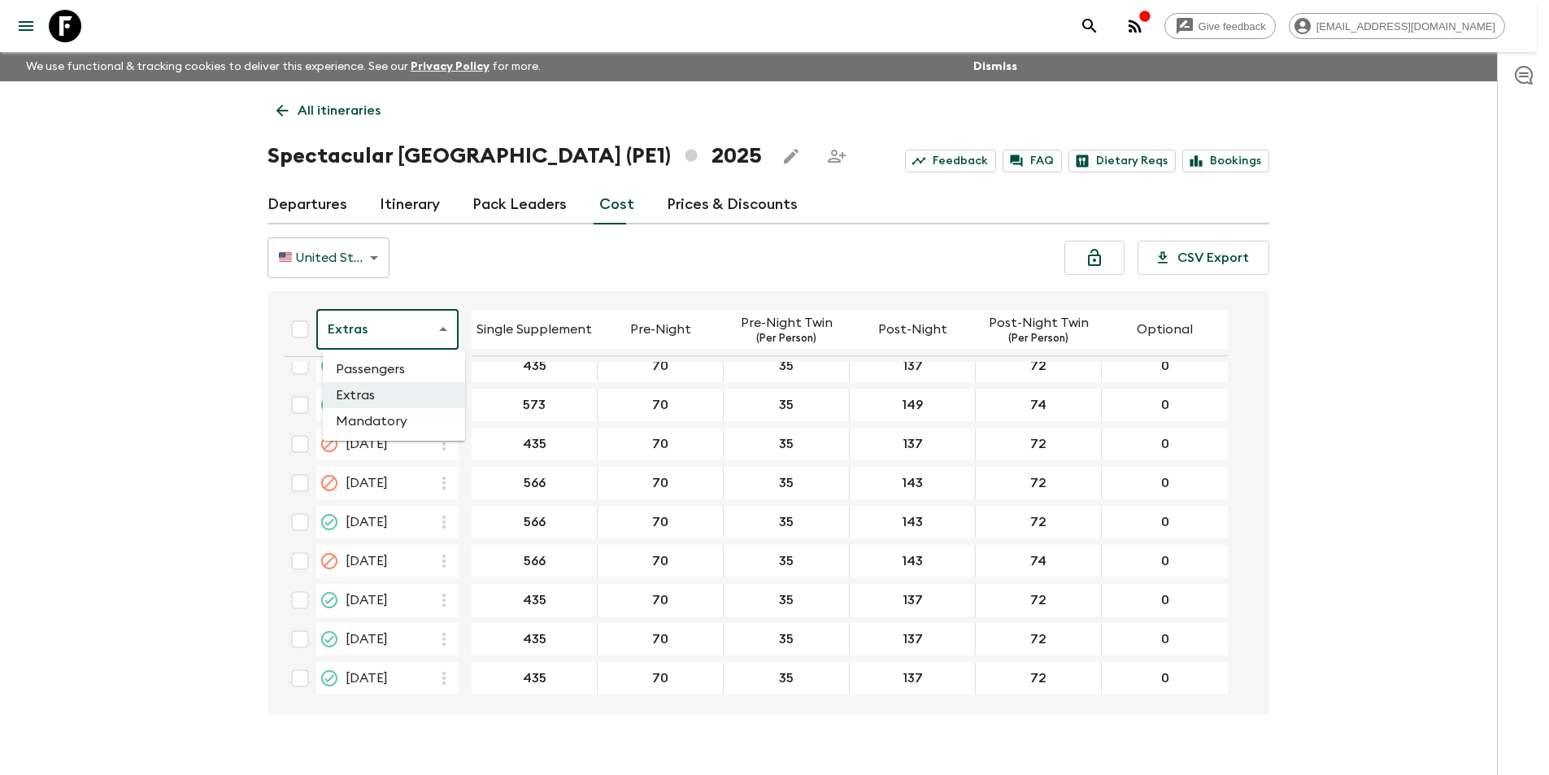
click at [378, 349] on body "Give feedback [EMAIL_ADDRESS][DOMAIN_NAME] We use functional & tracking cookies…" at bounding box center [774, 401] width 1549 height 803
click at [374, 422] on li "Mandatory" at bounding box center [394, 421] width 142 height 26
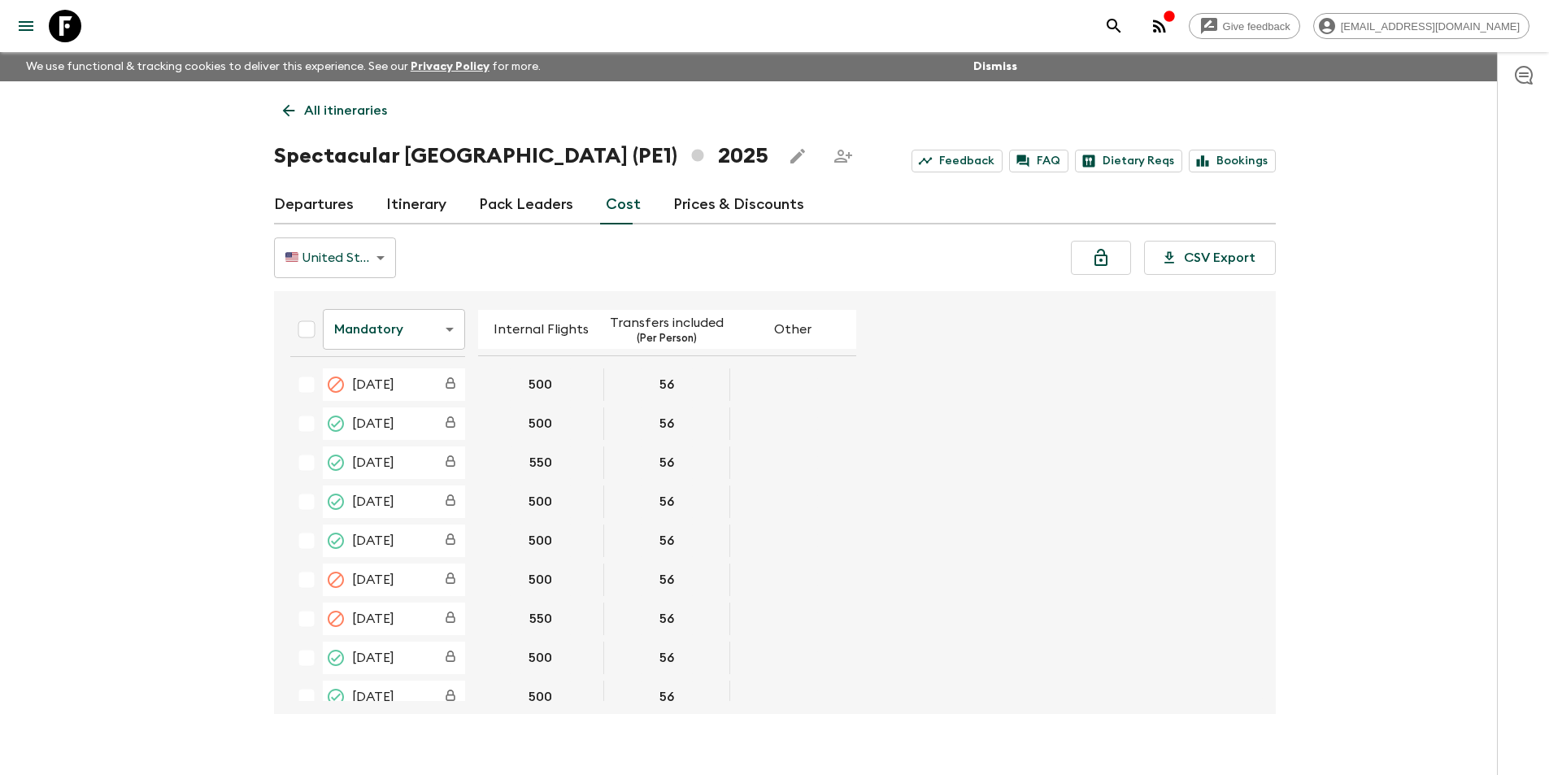
scroll to position [406, 0]
